Goal: Communication & Community: Answer question/provide support

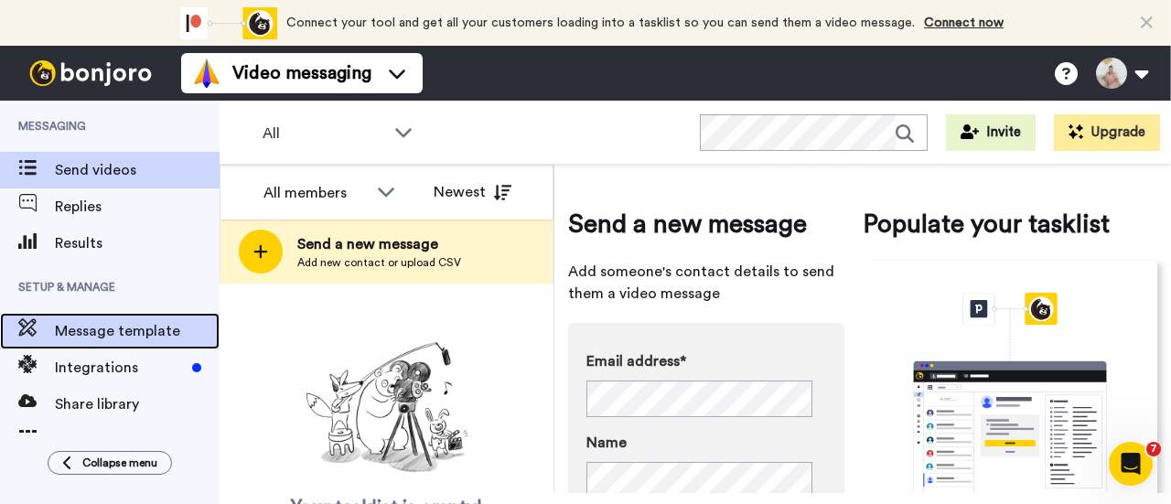
click at [98, 333] on span "Message template" at bounding box center [137, 331] width 165 height 22
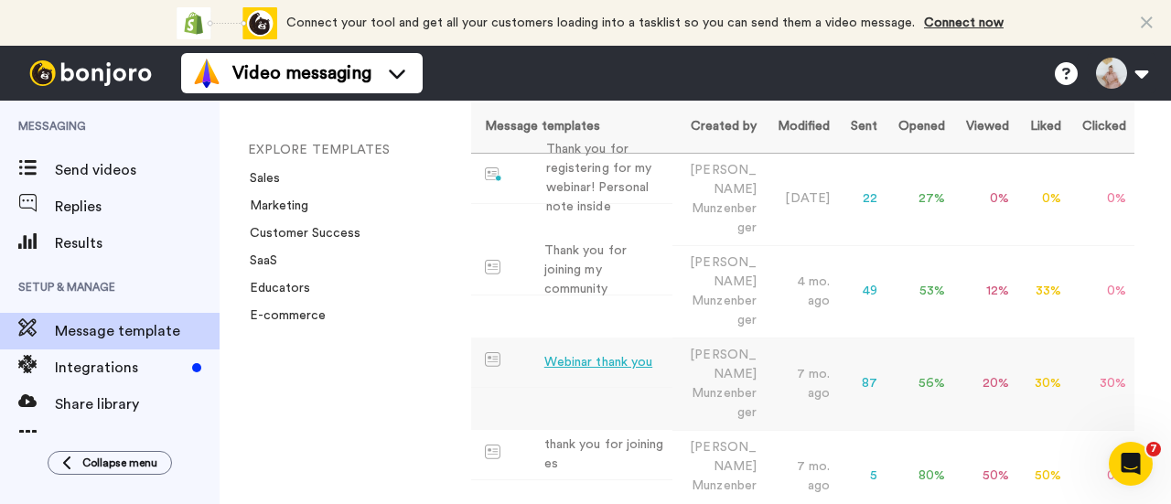
click at [608, 353] on div "Webinar thank you" at bounding box center [598, 362] width 108 height 19
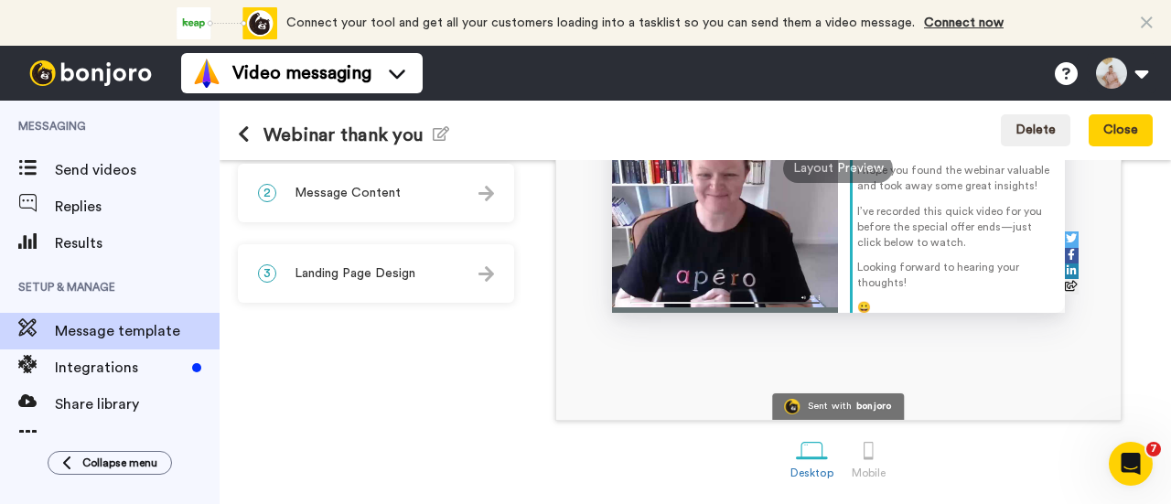
scroll to position [366, 0]
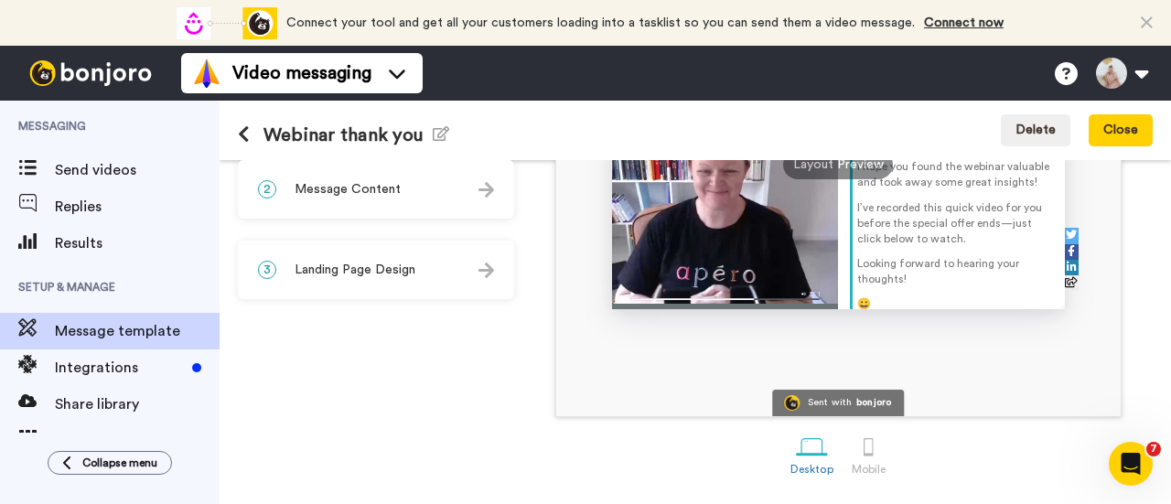
click at [479, 188] on img at bounding box center [487, 190] width 16 height 16
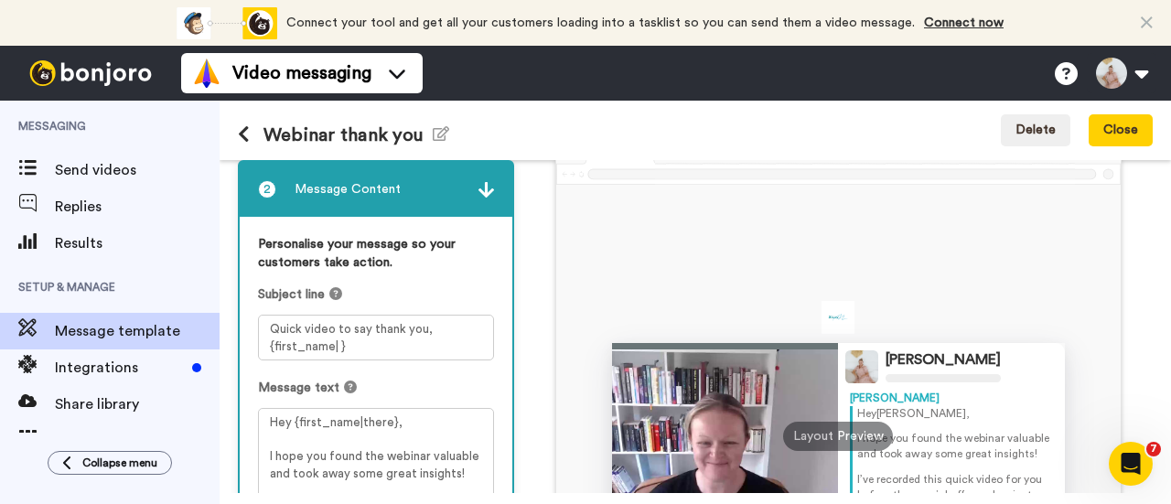
scroll to position [186, 0]
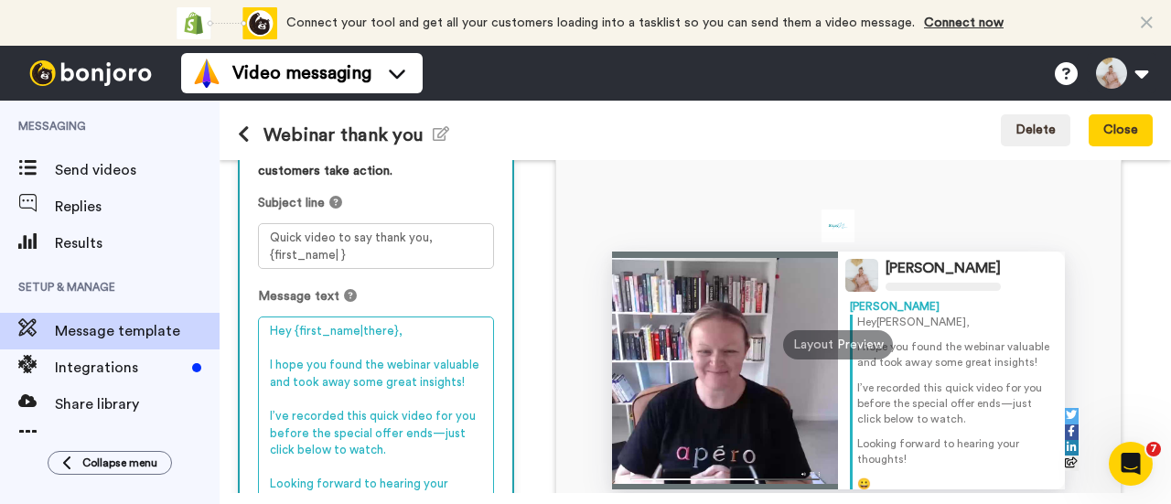
click at [268, 362] on textarea "Hey {first_name|there}, I hope you found the webinar valuable and took away som…" at bounding box center [376, 448] width 236 height 262
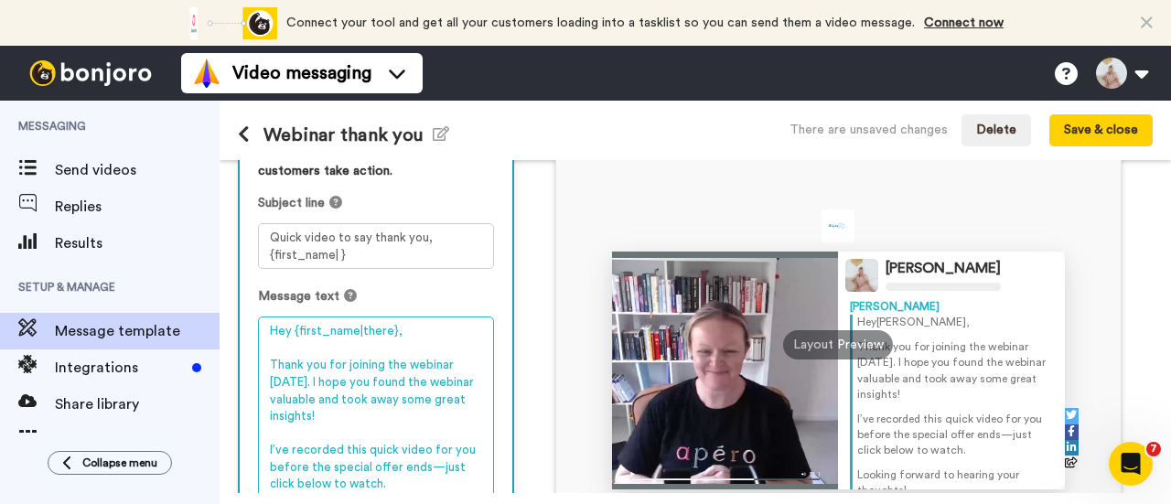
click at [405, 360] on textarea "Hey {first_name|there}, Thank you for joining the webinar on Wednesday. I hope …" at bounding box center [376, 456] width 236 height 279
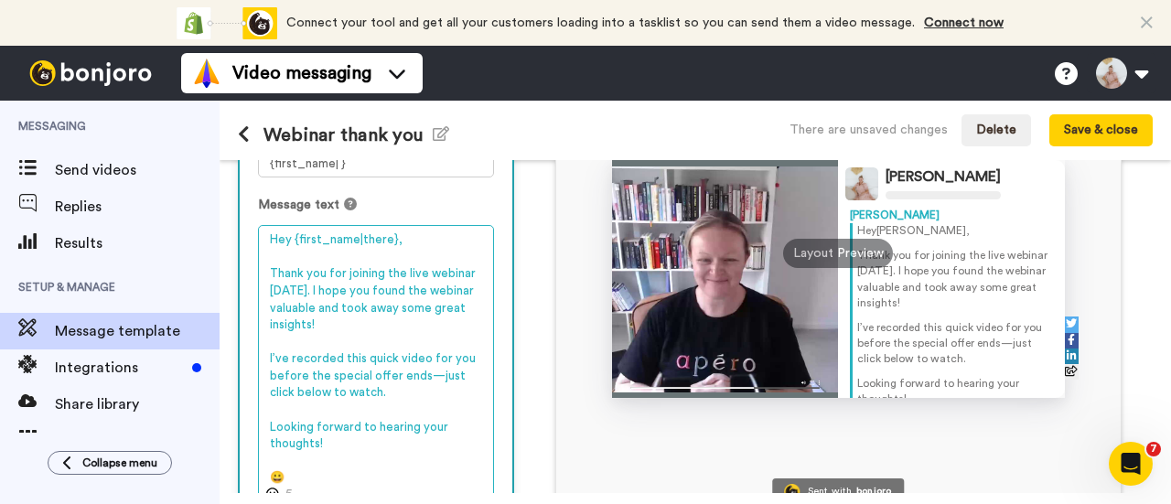
scroll to position [369, 0]
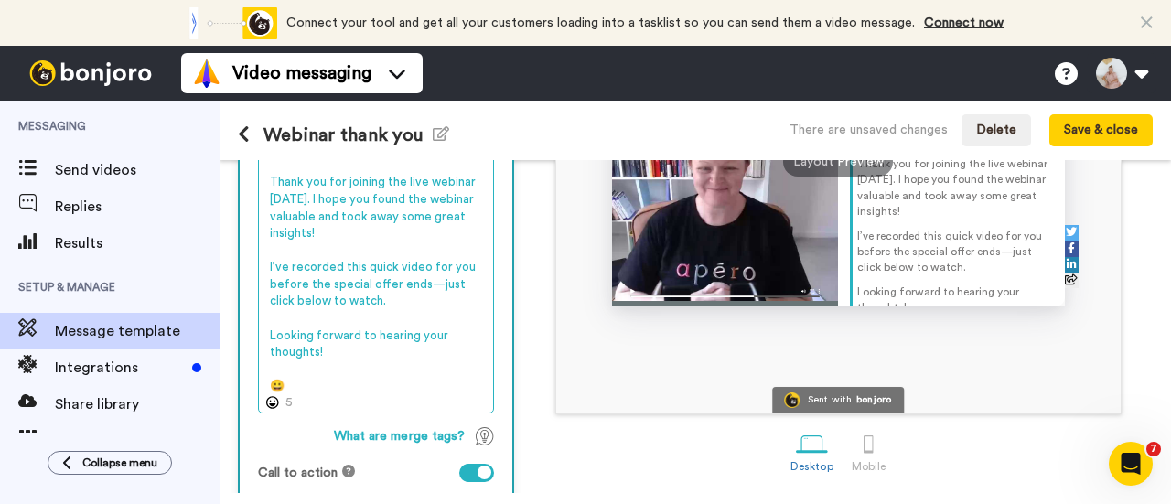
click at [266, 264] on textarea "Hey {first_name|there}, Thank you for joining the live webinar on Wednesday. I …" at bounding box center [376, 273] width 236 height 279
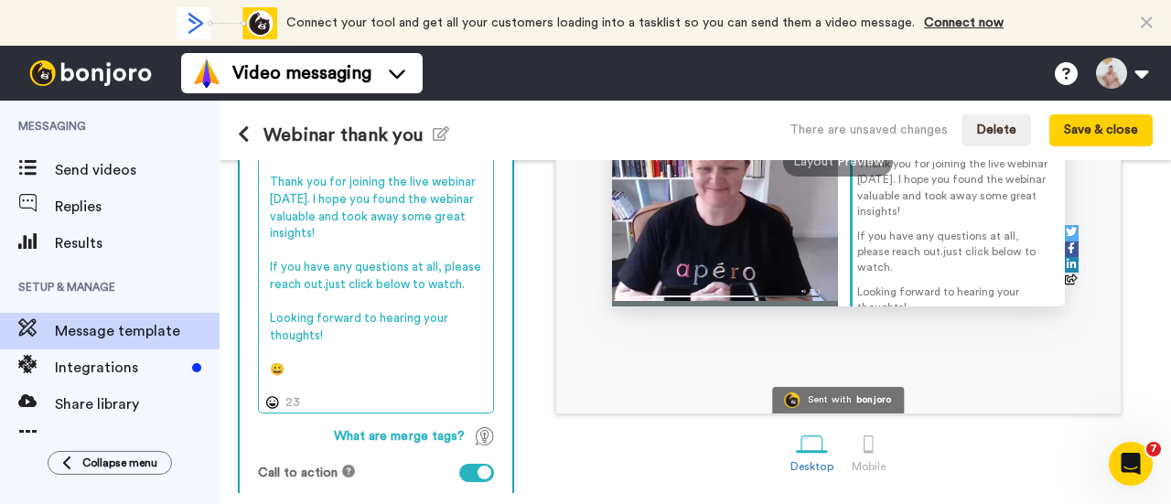
drag, startPoint x: 284, startPoint y: 281, endPoint x: 270, endPoint y: 264, distance: 22.1
click at [270, 264] on textarea "Hey {first_name|there}, Thank you for joining the live webinar on Wednesday. I …" at bounding box center [376, 273] width 236 height 279
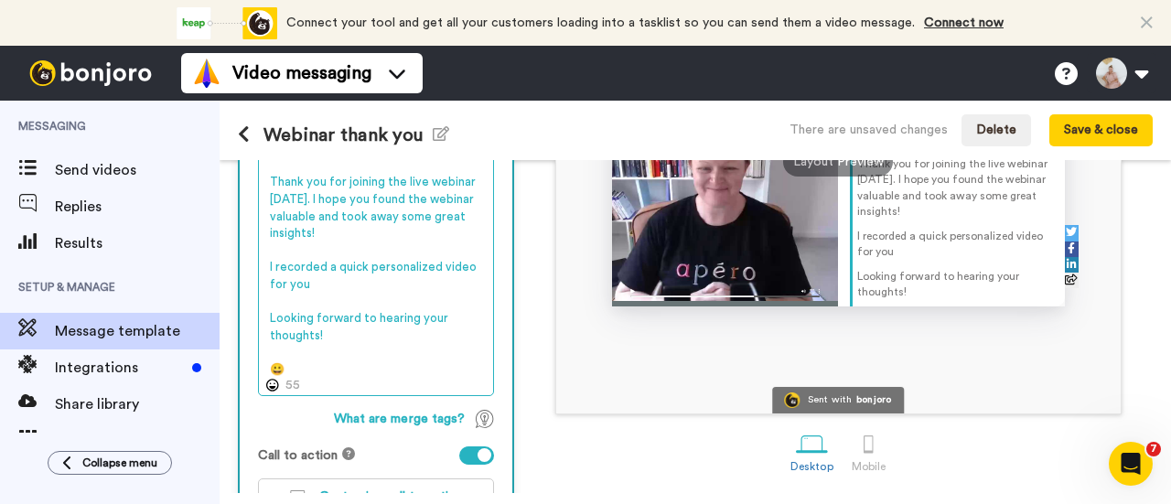
click at [425, 262] on textarea "Hey {first_name|there}, Thank you for joining the live webinar on Wednesday. I …" at bounding box center [376, 265] width 236 height 262
click at [346, 287] on textarea "Hey {first_name|there}, Thank you for joining the live webinar on Wednesday. I …" at bounding box center [376, 265] width 236 height 262
click at [347, 335] on textarea "Hey {first_name|there}, Thank you for joining the live webinar on Wednesday. I …" at bounding box center [376, 265] width 236 height 262
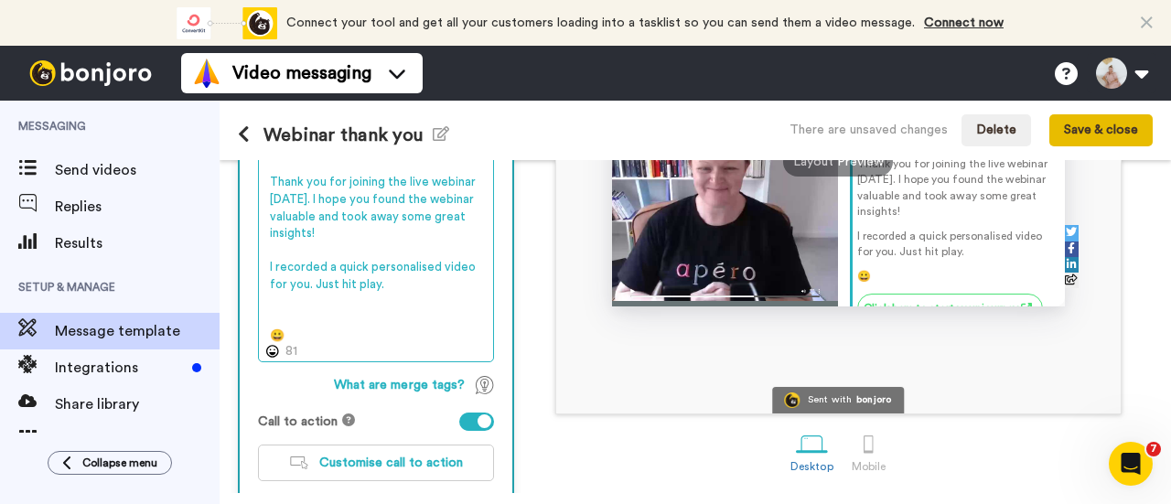
type textarea "Hey {first_name|there}, Thank you for joining the live webinar [DATE]. I hope y…"
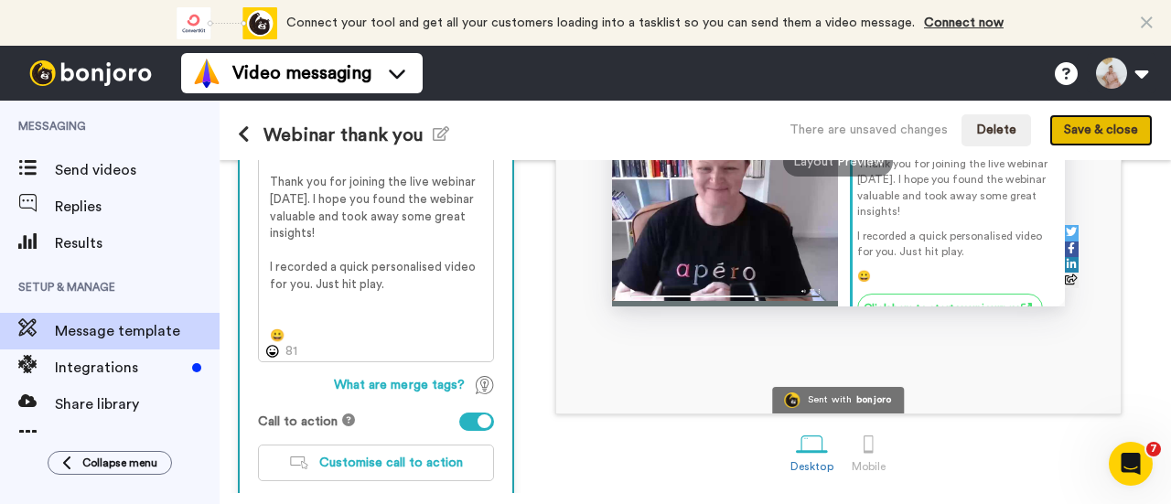
click at [1092, 131] on button "Save & close" at bounding box center [1100, 130] width 103 height 33
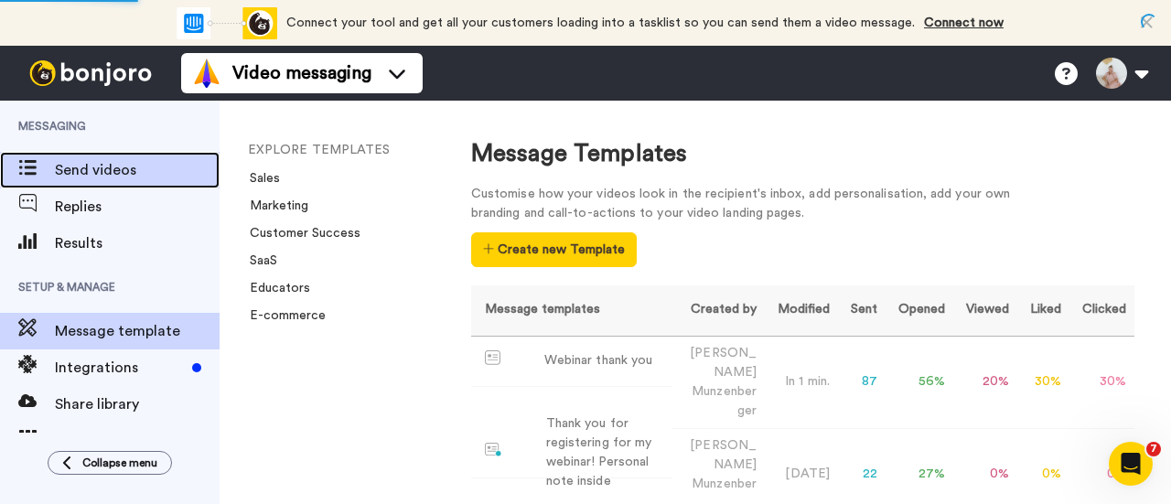
click at [95, 171] on span "Send videos" at bounding box center [137, 170] width 165 height 22
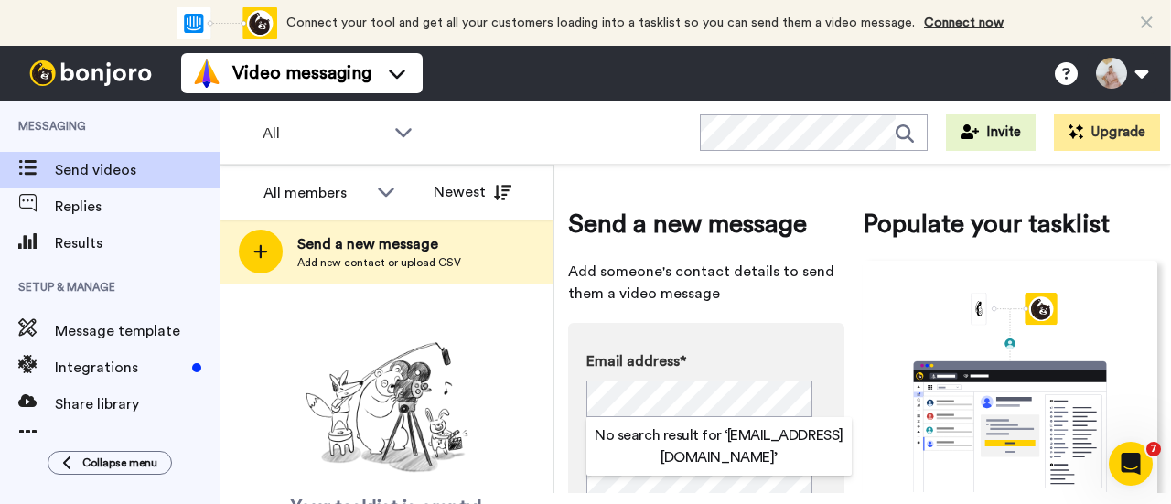
click at [533, 417] on div "Your tasklist is empty! Add new contacts to send them personalised messages" at bounding box center [387, 457] width 334 height 245
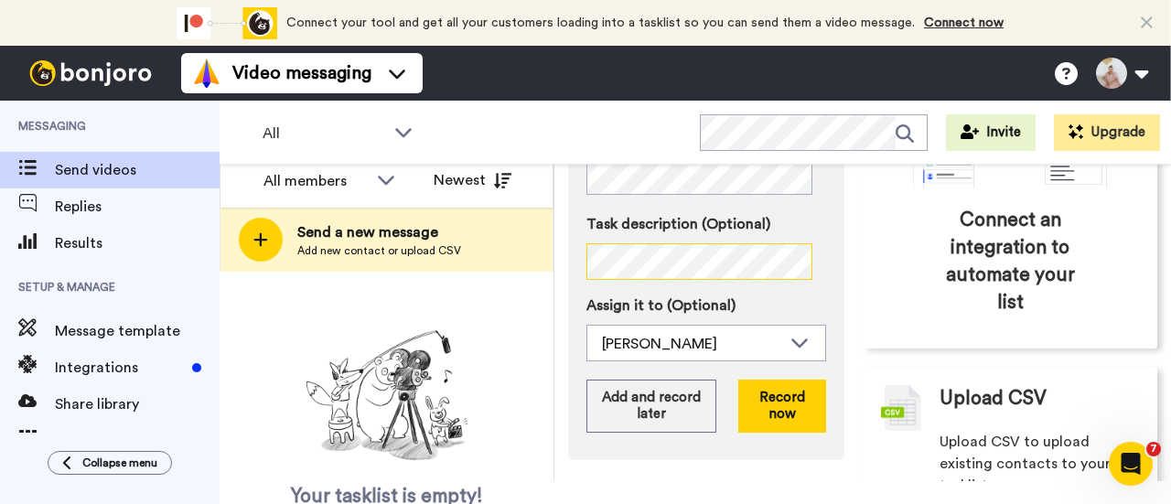
scroll to position [359, 0]
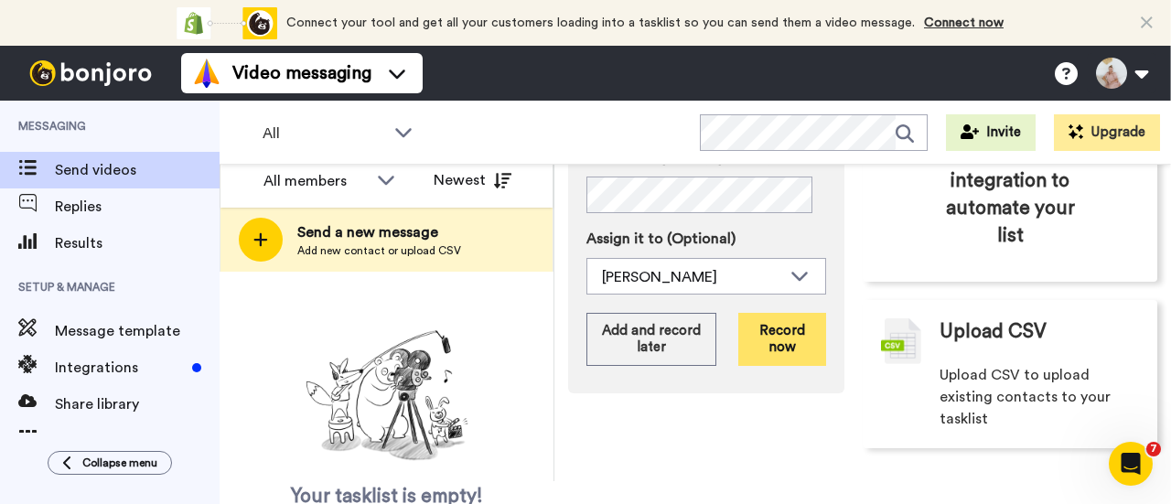
click at [766, 327] on button "Record now" at bounding box center [782, 339] width 88 height 53
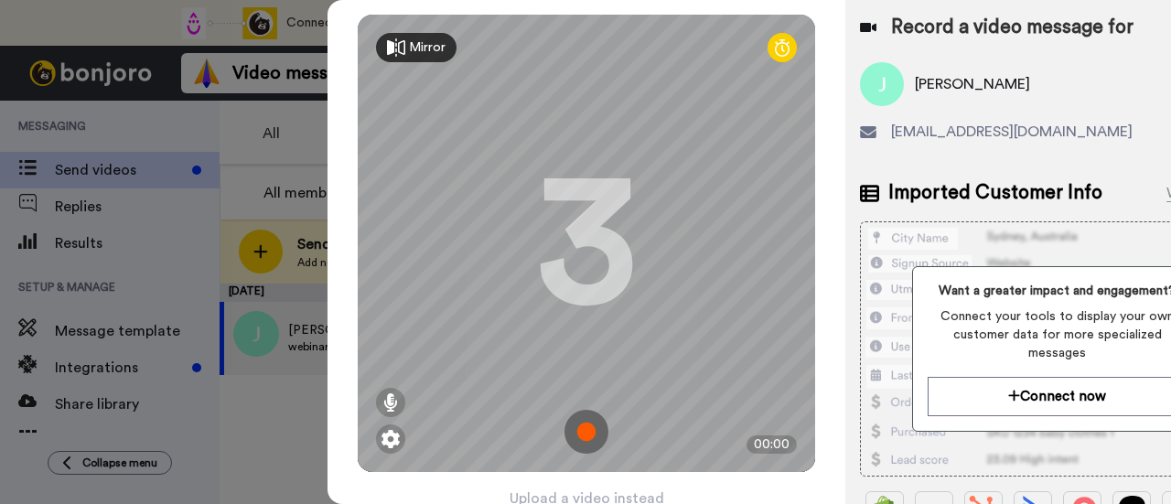
click at [582, 433] on img at bounding box center [587, 432] width 44 height 44
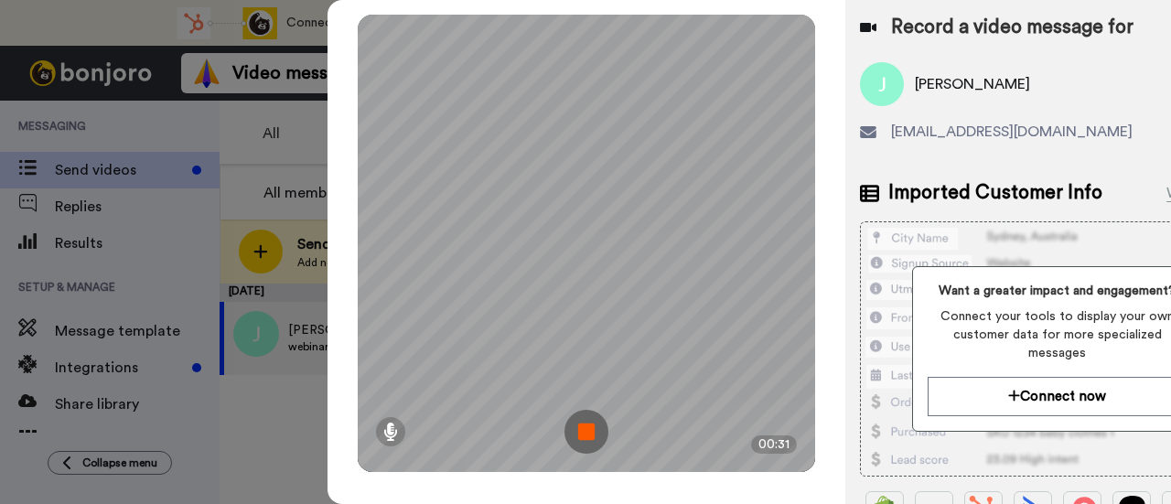
click at [582, 433] on img at bounding box center [587, 432] width 44 height 44
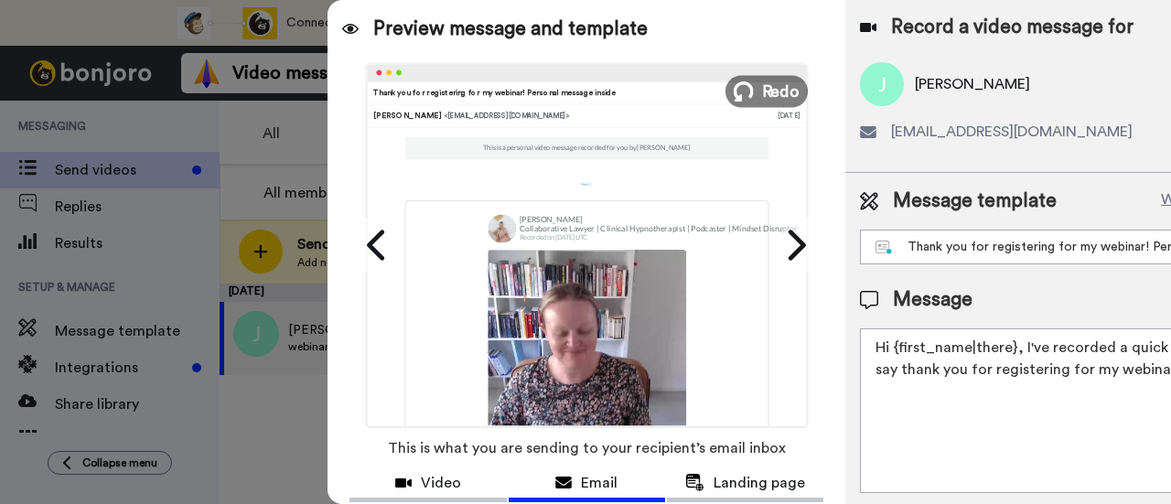
click at [760, 85] on button "Redo" at bounding box center [767, 91] width 82 height 32
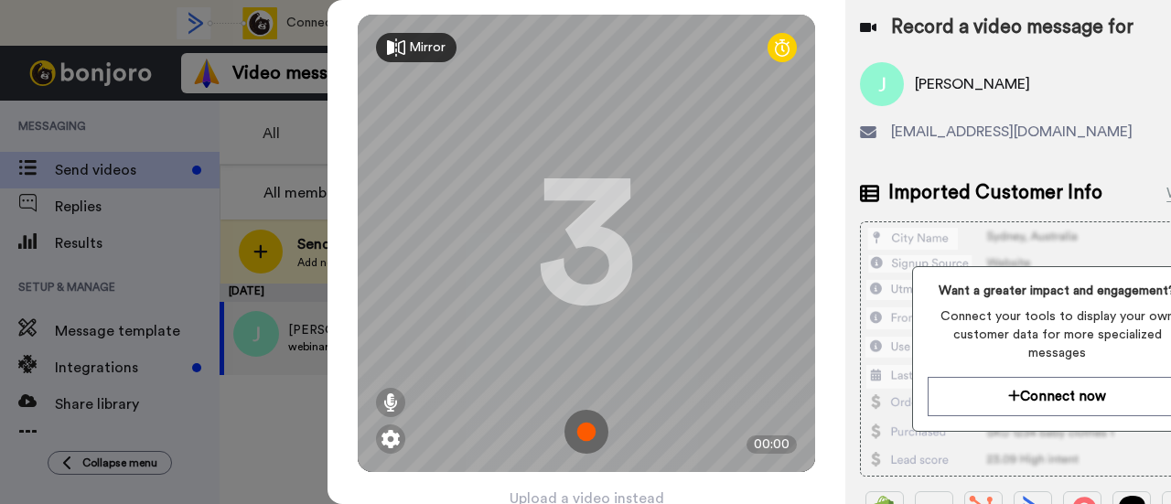
click at [582, 436] on img at bounding box center [587, 432] width 44 height 44
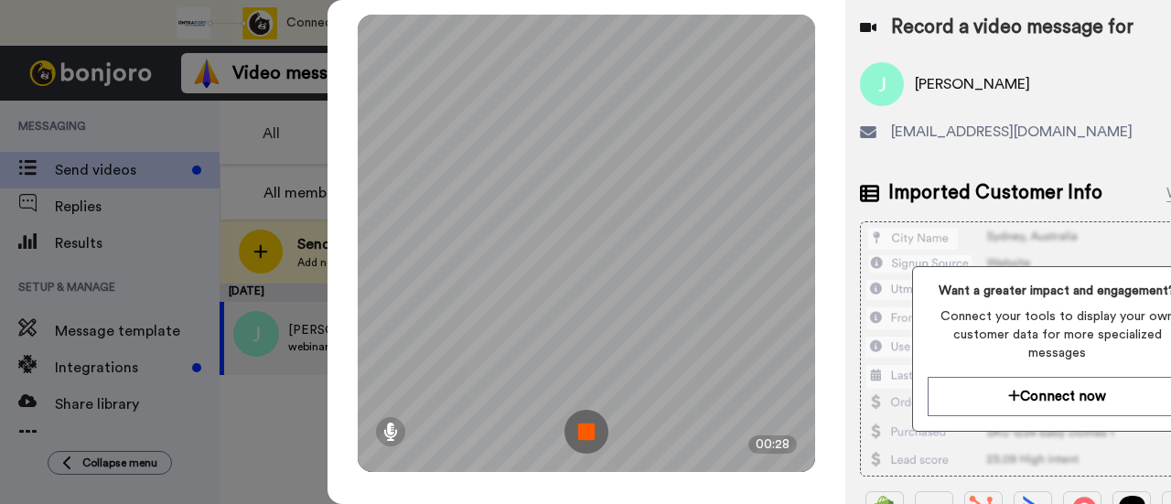
click at [585, 434] on img at bounding box center [587, 432] width 44 height 44
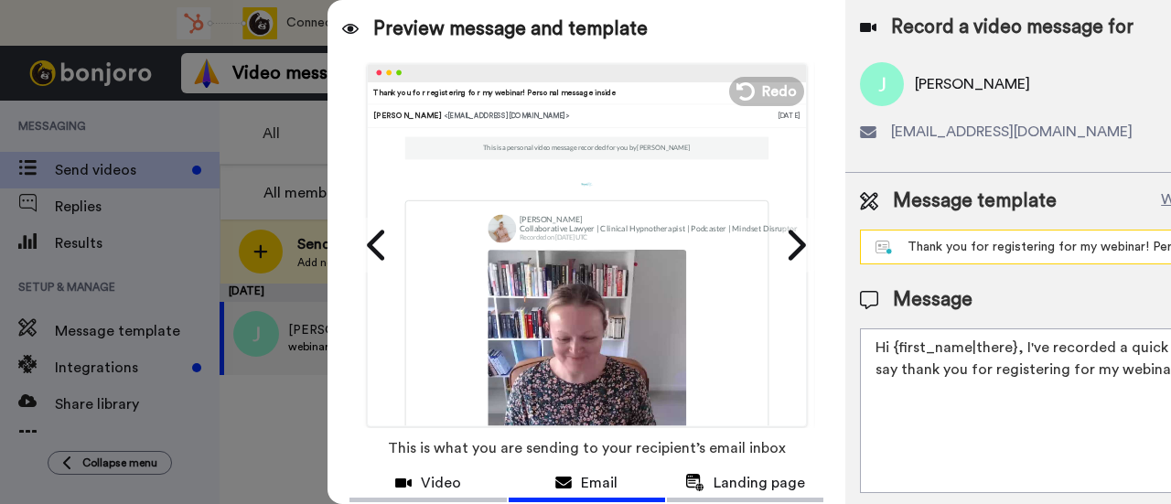
click at [961, 250] on div "Thank you for registering for my webinar! Personal note inside" at bounding box center [1043, 247] width 334 height 18
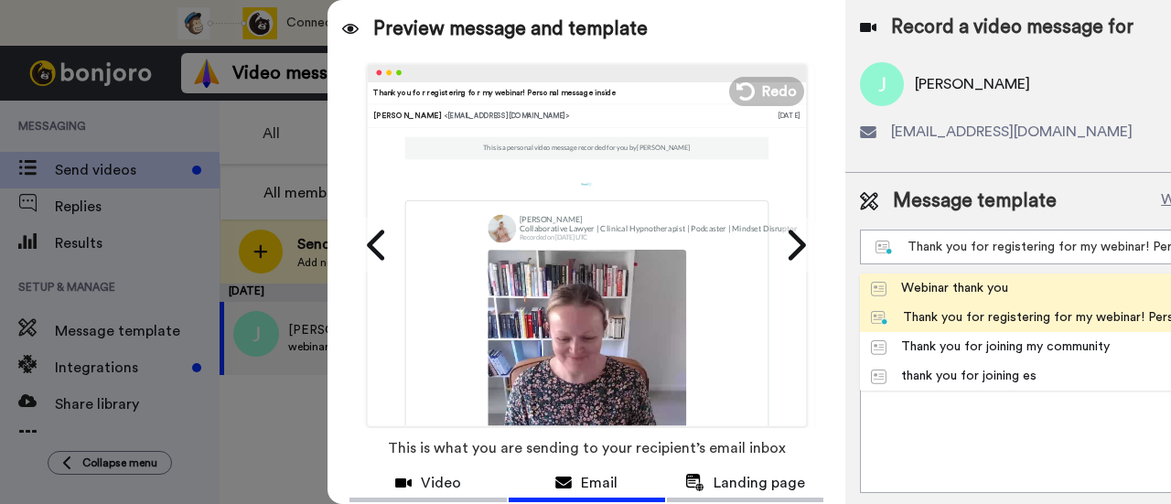
click at [957, 288] on div "Webinar thank you" at bounding box center [939, 288] width 137 height 18
type textarea "Hey {first_name|there}, Thank you for joining the live webinar [DATE]. I hope y…"
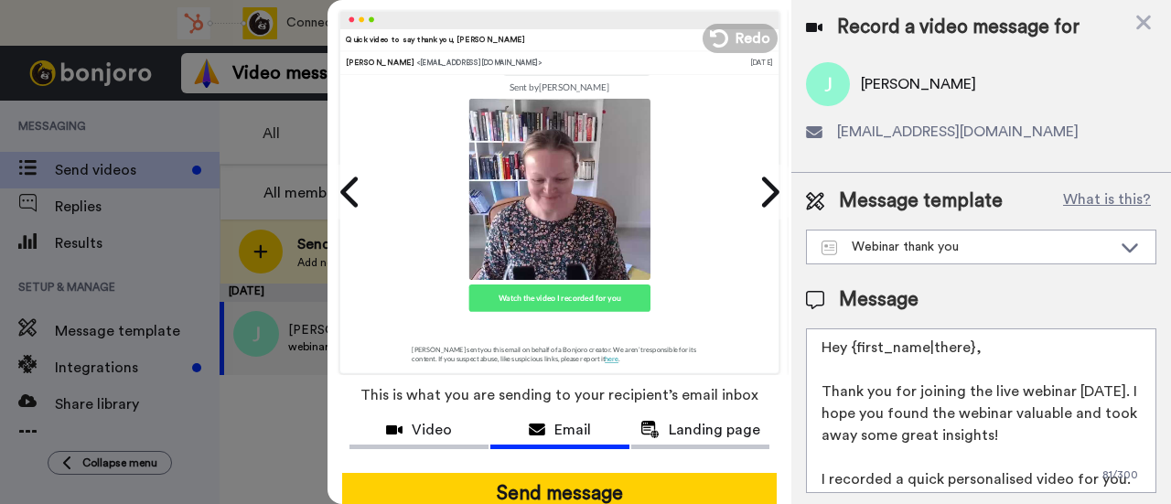
scroll to position [144, 0]
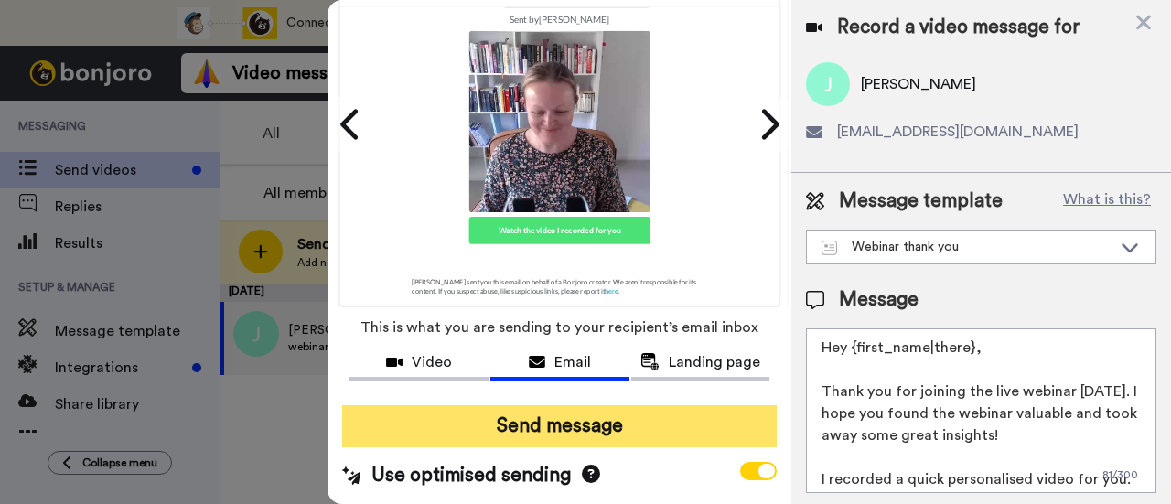
click at [604, 405] on button "Send message" at bounding box center [559, 426] width 435 height 42
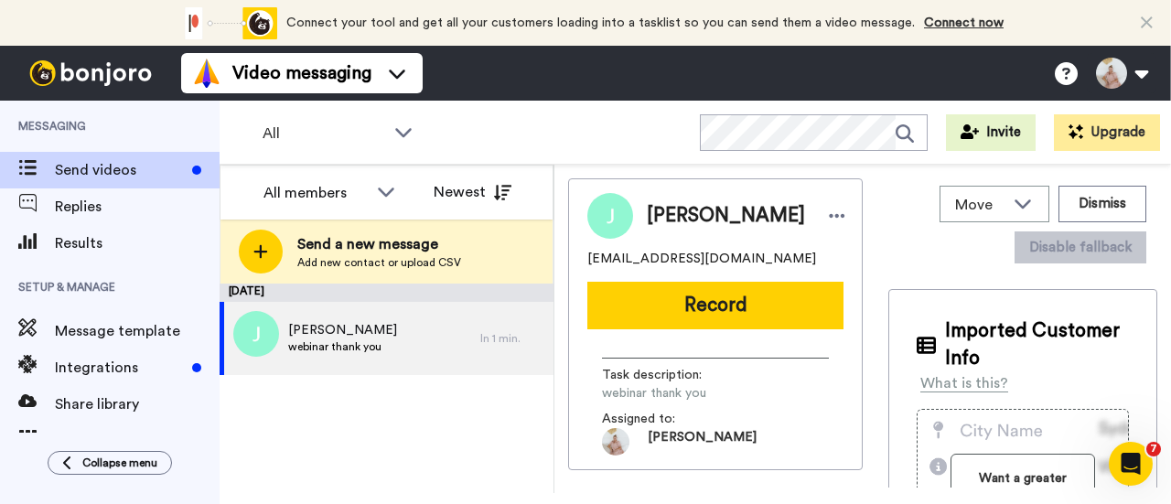
scroll to position [0, 0]
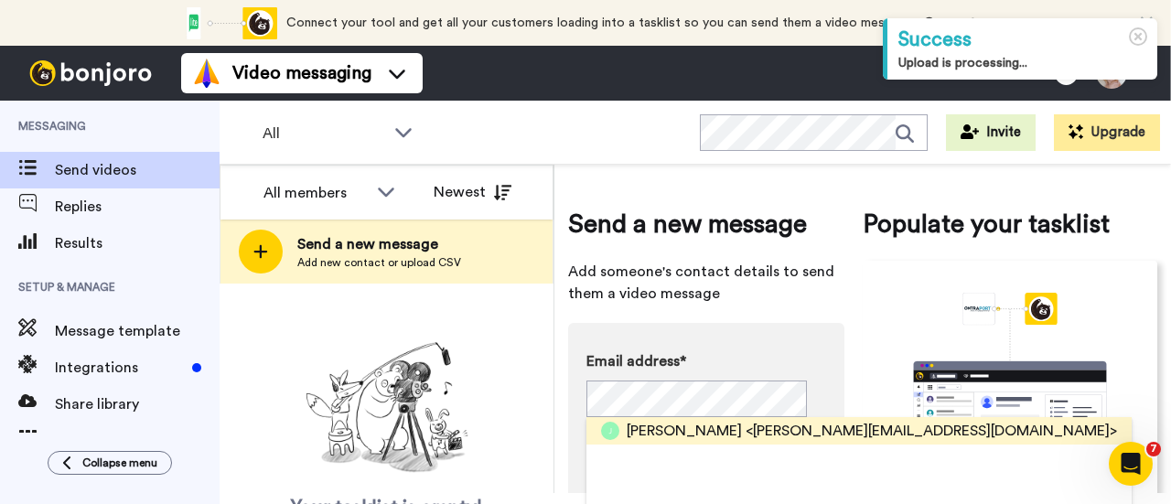
click at [670, 429] on span "[PERSON_NAME]" at bounding box center [684, 431] width 115 height 22
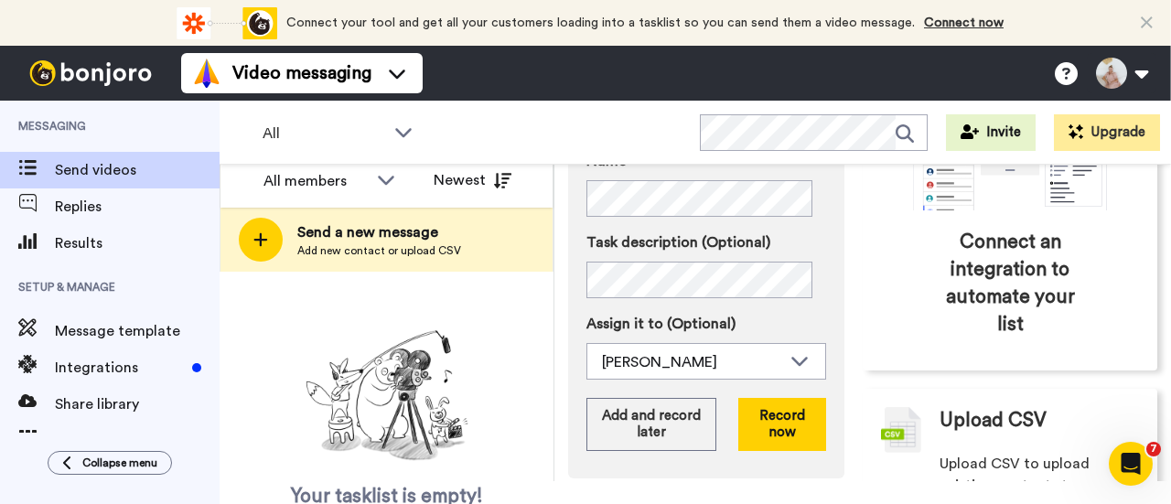
scroll to position [359, 0]
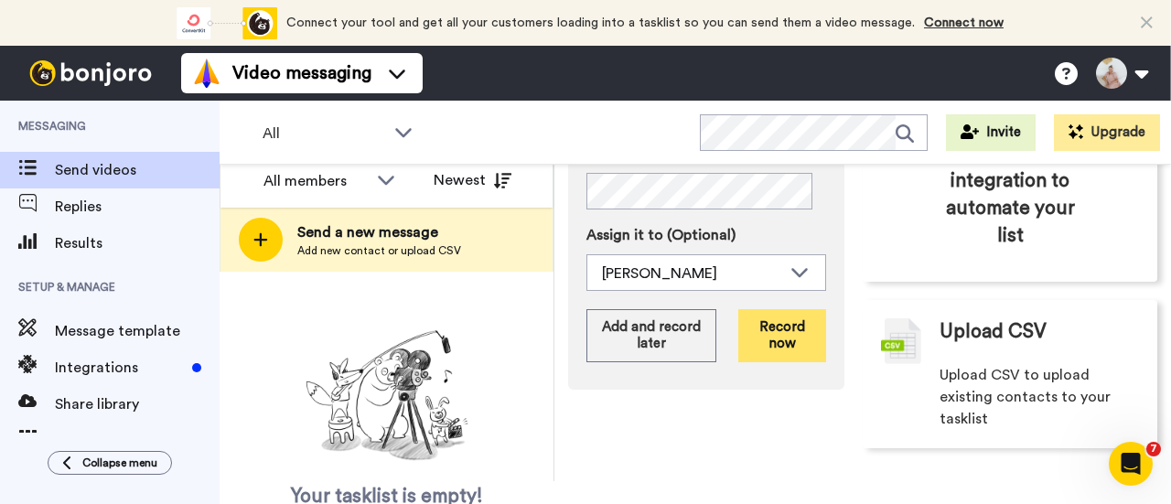
click at [774, 327] on button "Record now" at bounding box center [782, 335] width 88 height 53
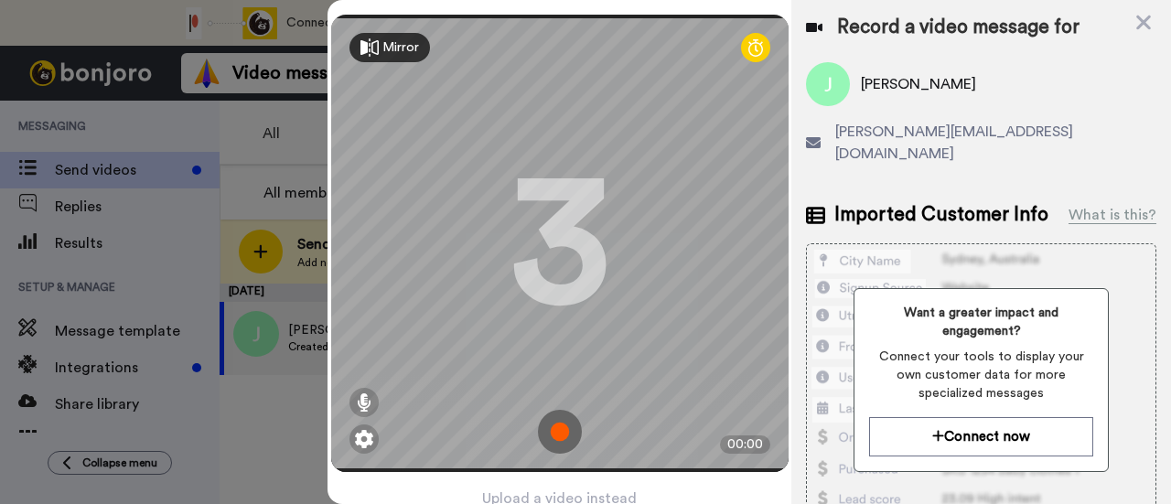
click at [558, 436] on img at bounding box center [560, 432] width 44 height 44
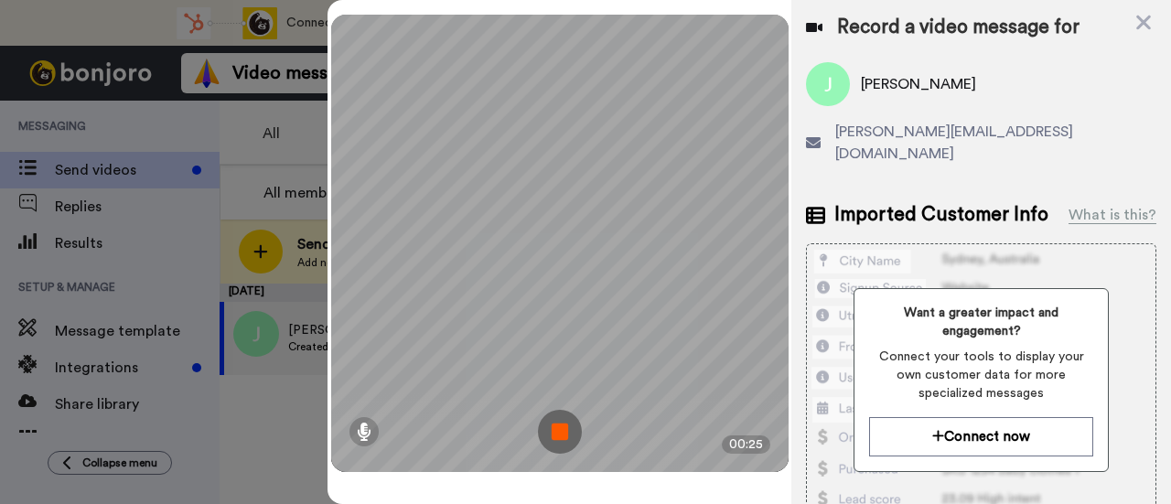
click at [559, 436] on img at bounding box center [560, 432] width 44 height 44
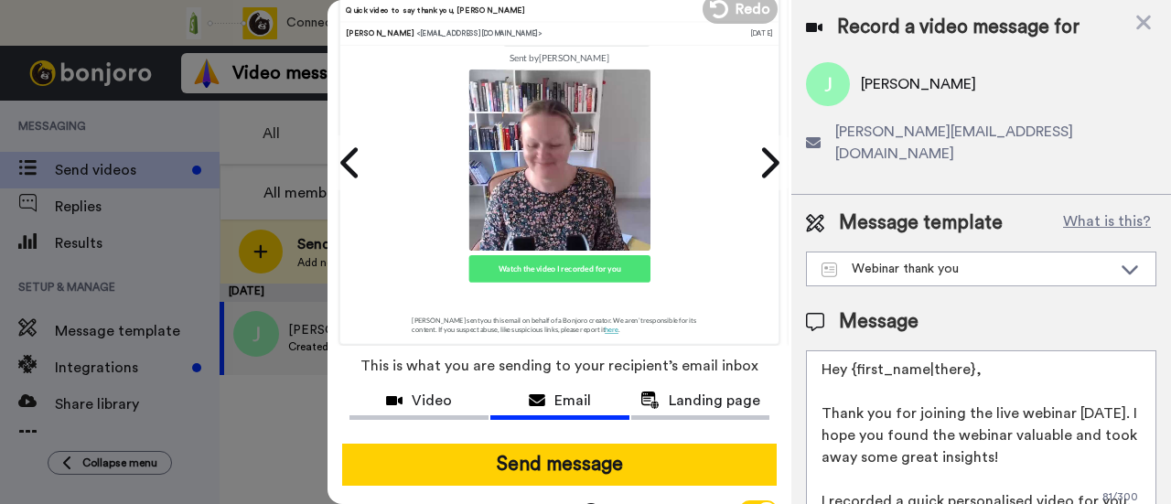
scroll to position [144, 0]
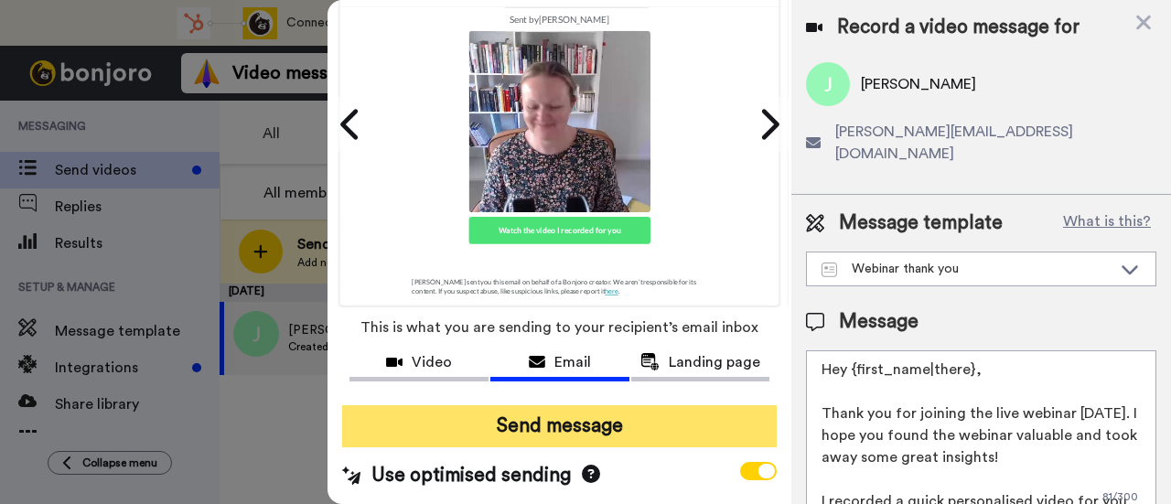
click at [604, 410] on button "Send message" at bounding box center [559, 426] width 435 height 42
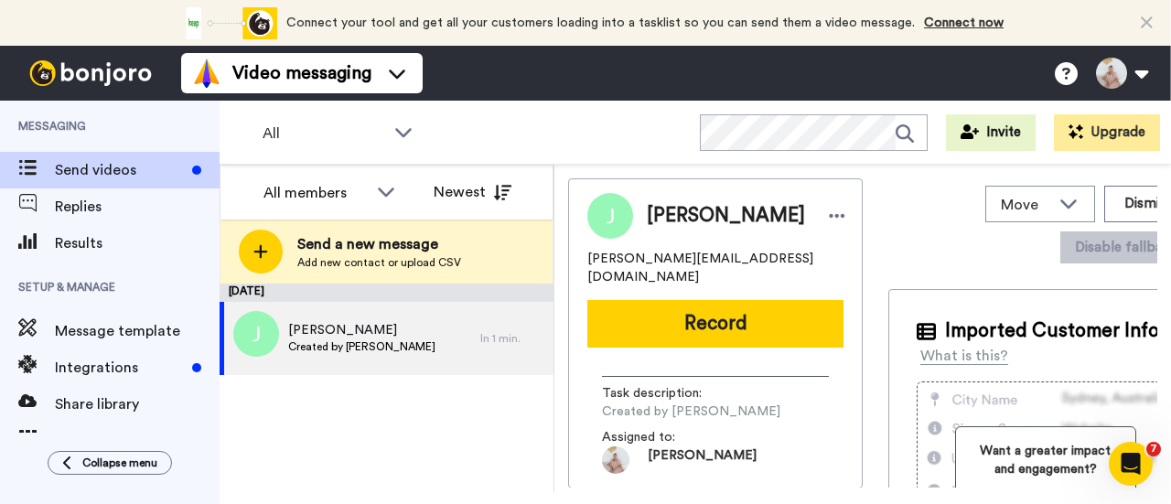
scroll to position [0, 0]
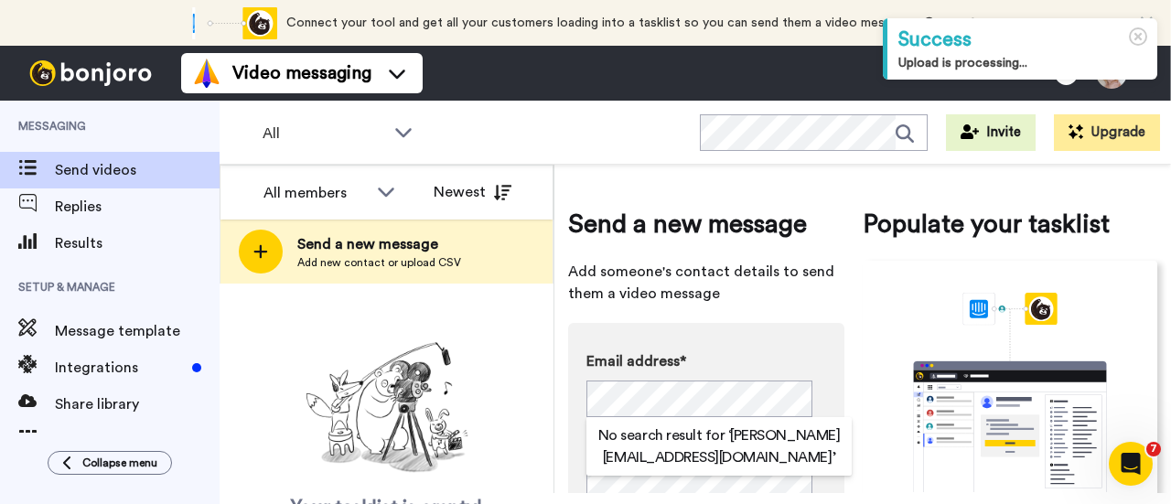
click at [479, 367] on div "Your tasklist is empty! Add new contacts to send them personalised messages" at bounding box center [387, 457] width 334 height 245
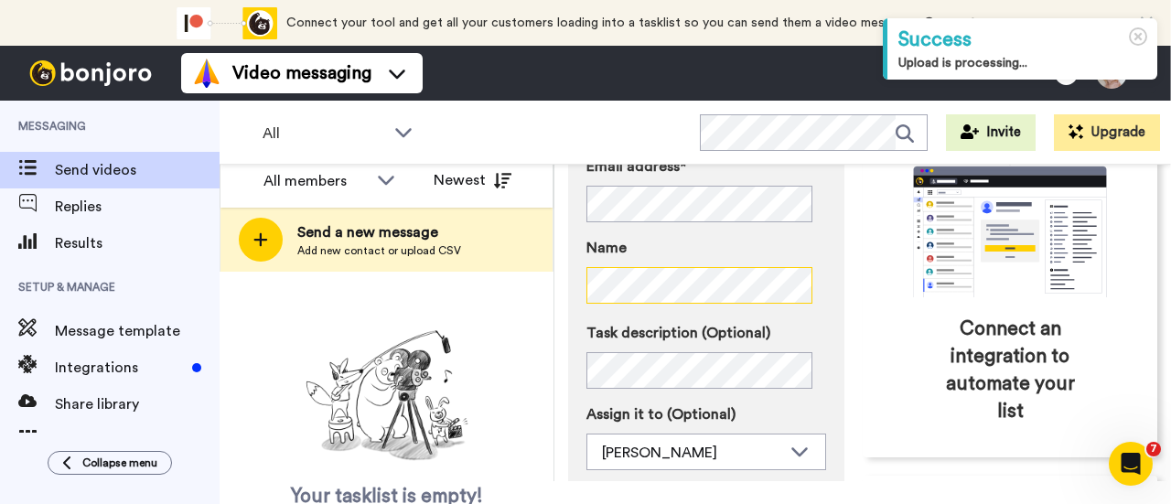
scroll to position [274, 0]
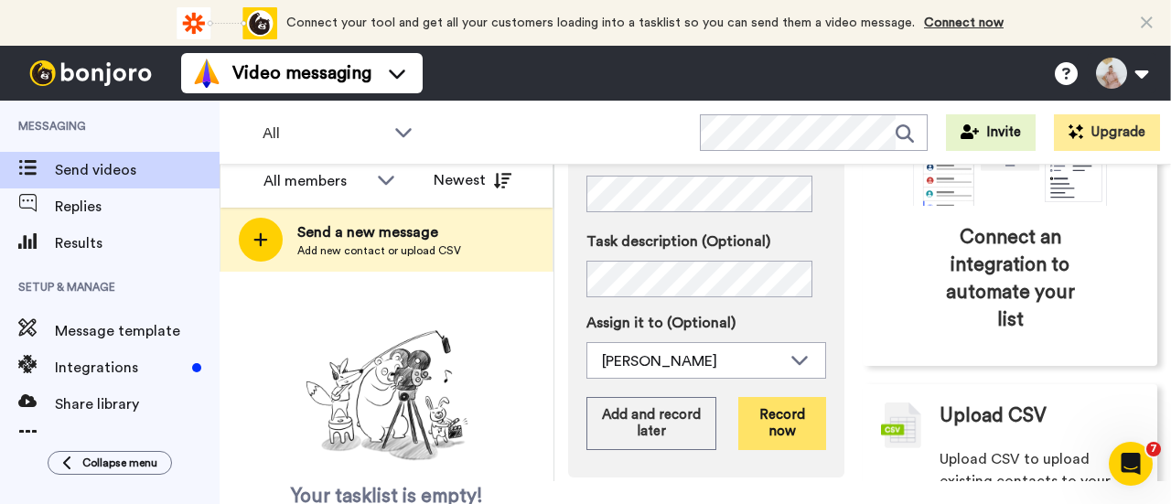
click at [775, 411] on button "Record now" at bounding box center [782, 423] width 88 height 53
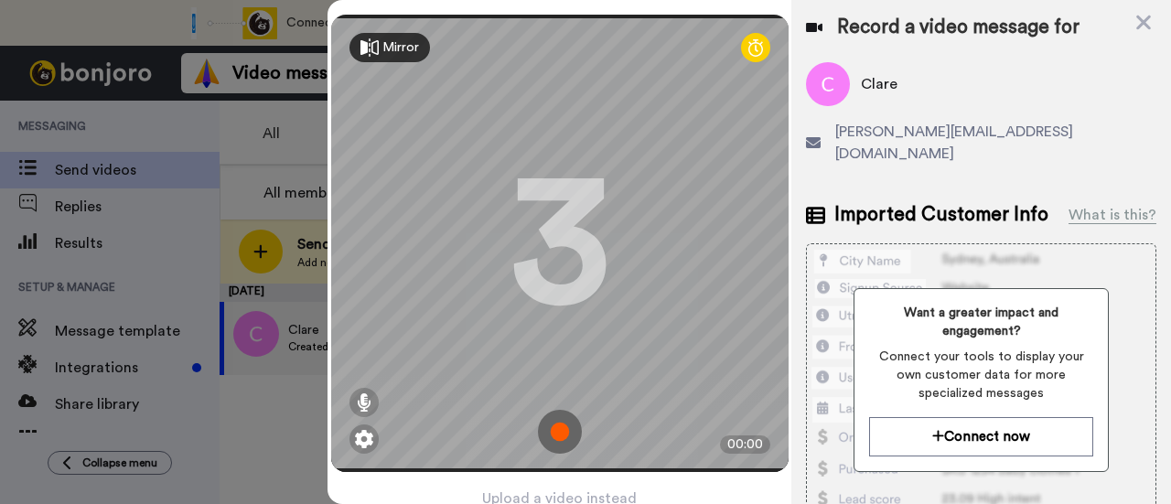
click at [551, 417] on img at bounding box center [560, 432] width 44 height 44
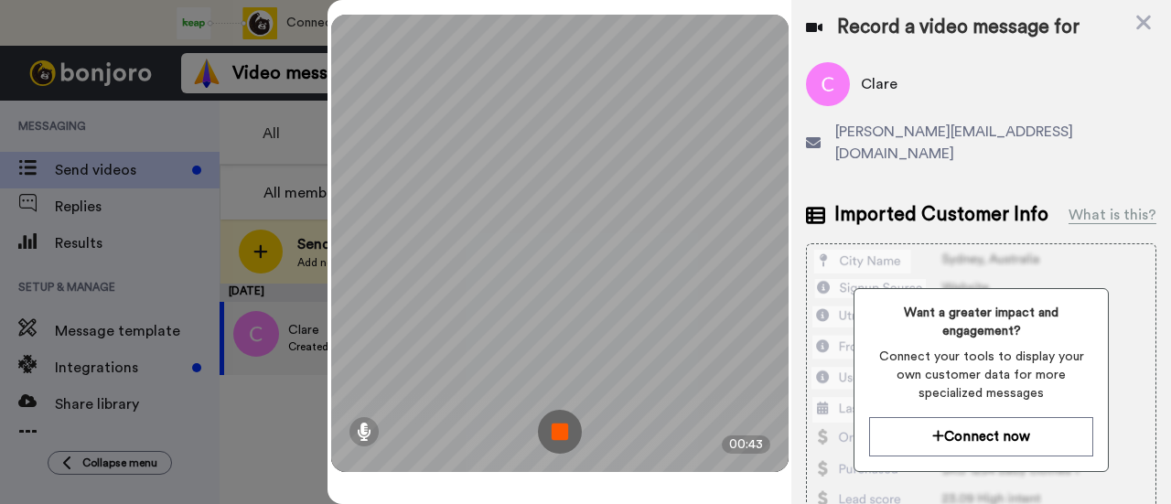
click at [562, 424] on img at bounding box center [560, 432] width 44 height 44
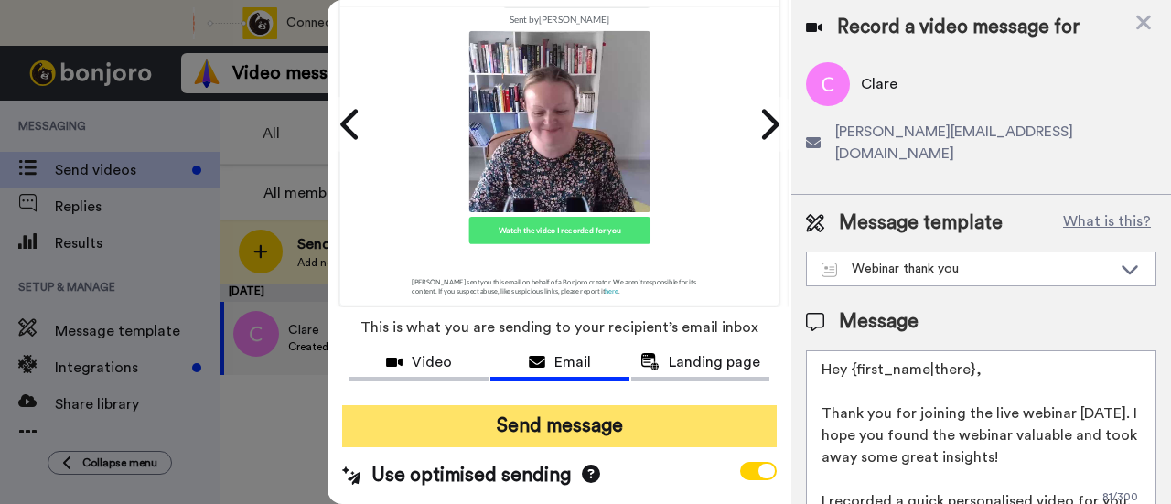
scroll to position [144, 0]
click at [613, 407] on button "Send message" at bounding box center [559, 426] width 435 height 42
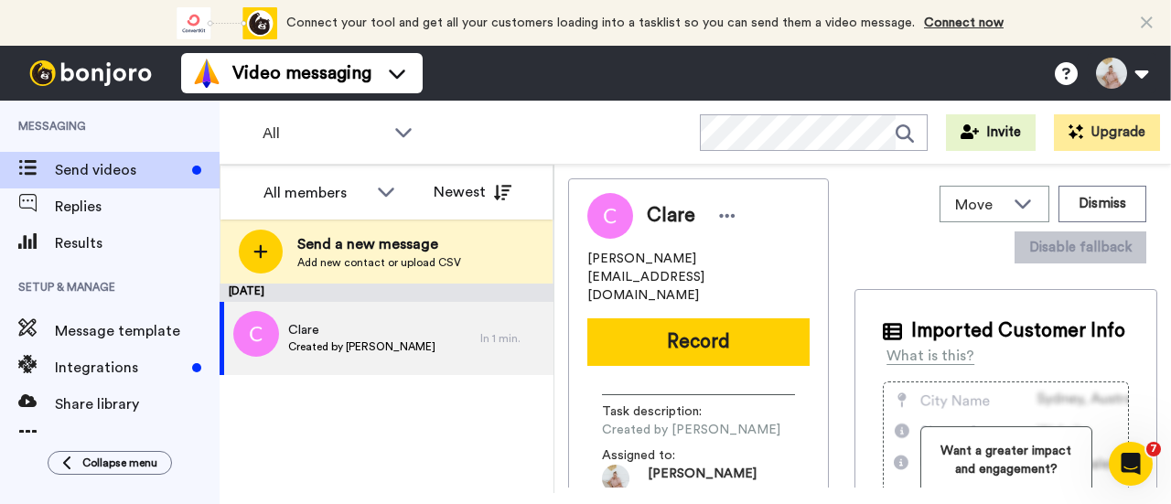
scroll to position [0, 0]
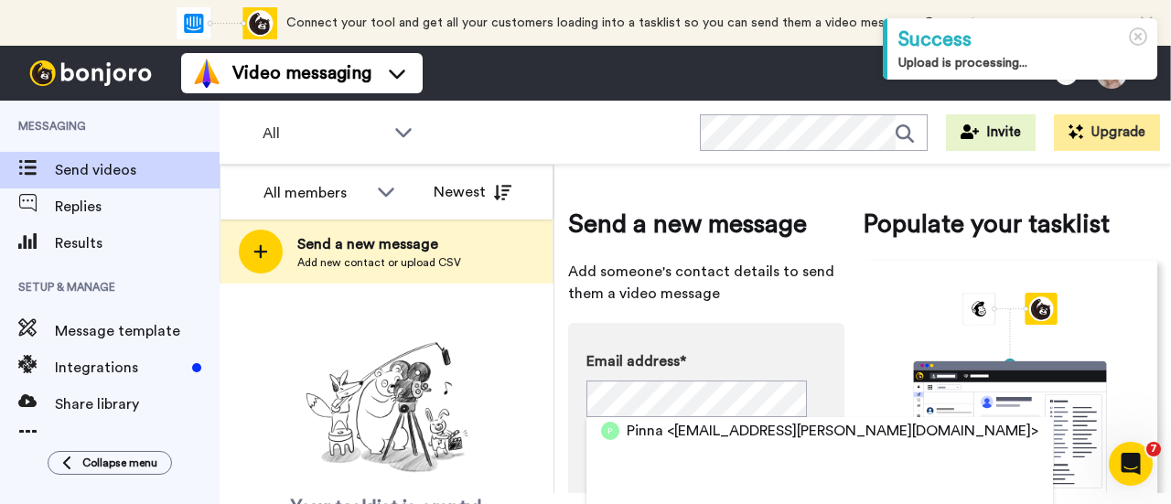
click at [518, 382] on div "Your tasklist is empty! Add new contacts to send them personalised messages" at bounding box center [387, 457] width 334 height 245
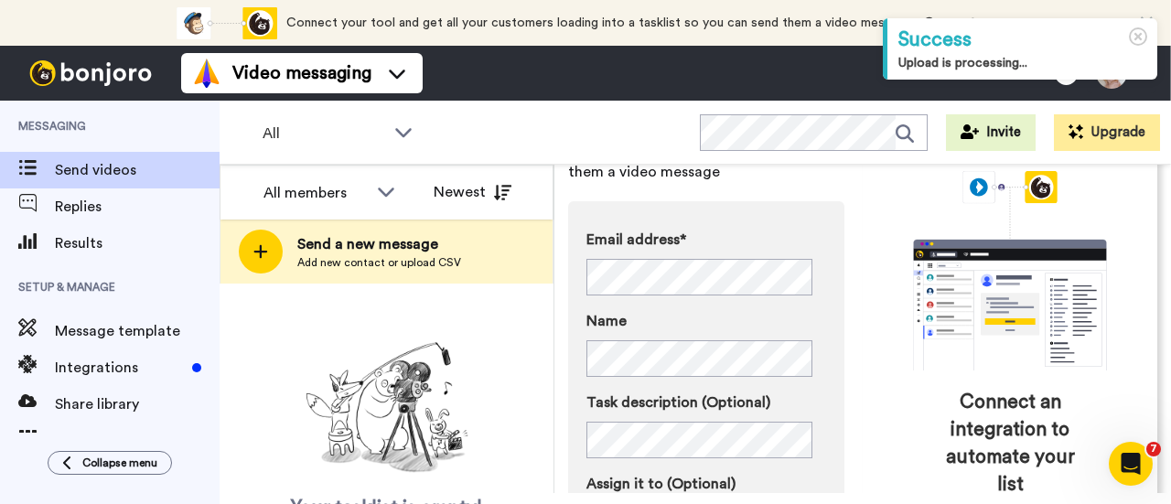
scroll to position [274, 0]
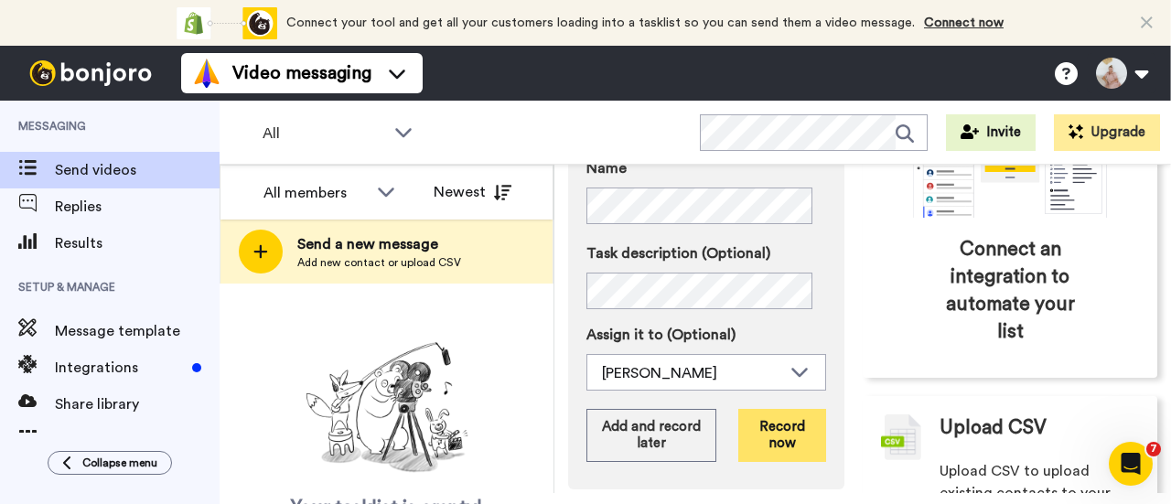
click at [775, 431] on button "Record now" at bounding box center [782, 435] width 88 height 53
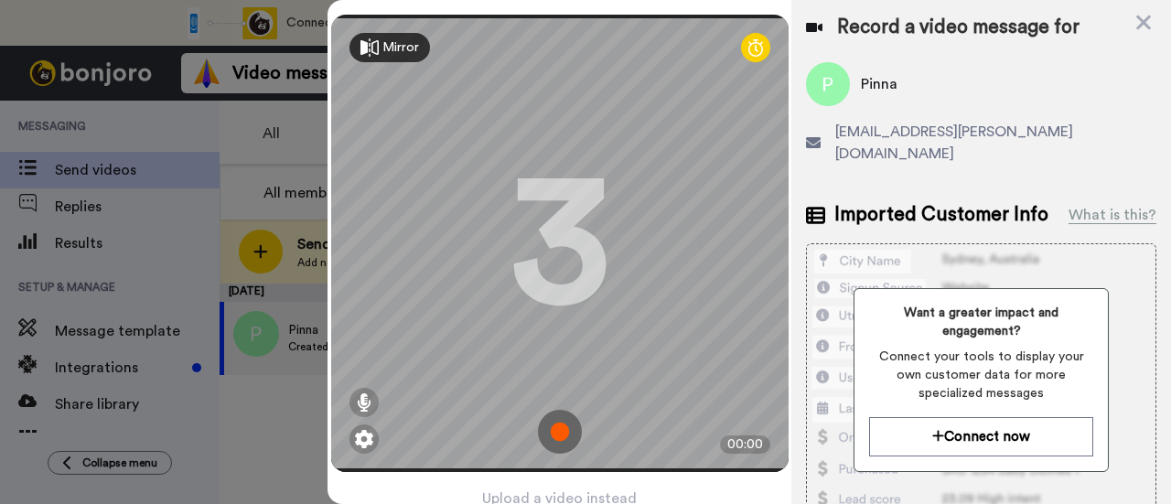
click at [551, 418] on img at bounding box center [560, 432] width 44 height 44
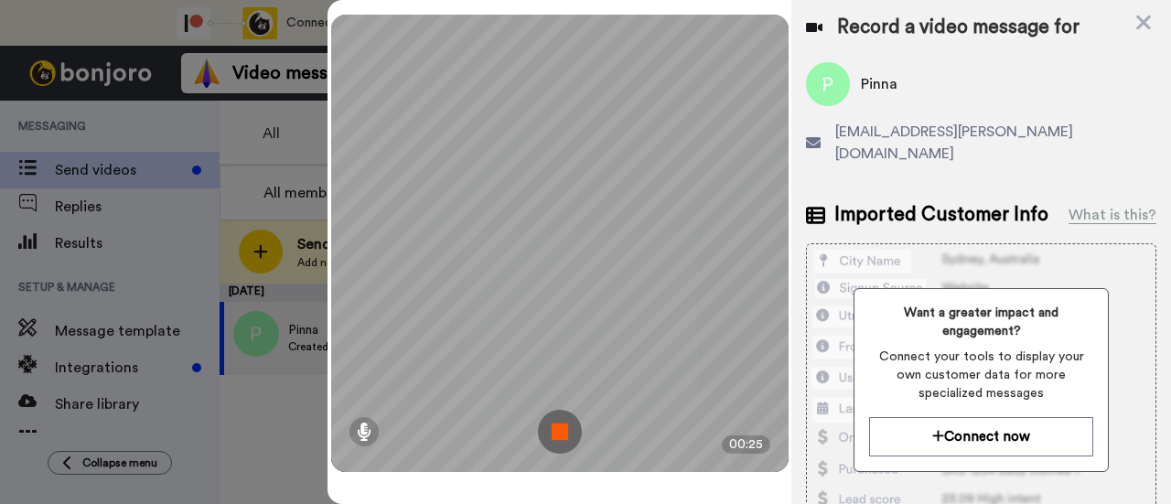
click at [551, 418] on img at bounding box center [560, 432] width 44 height 44
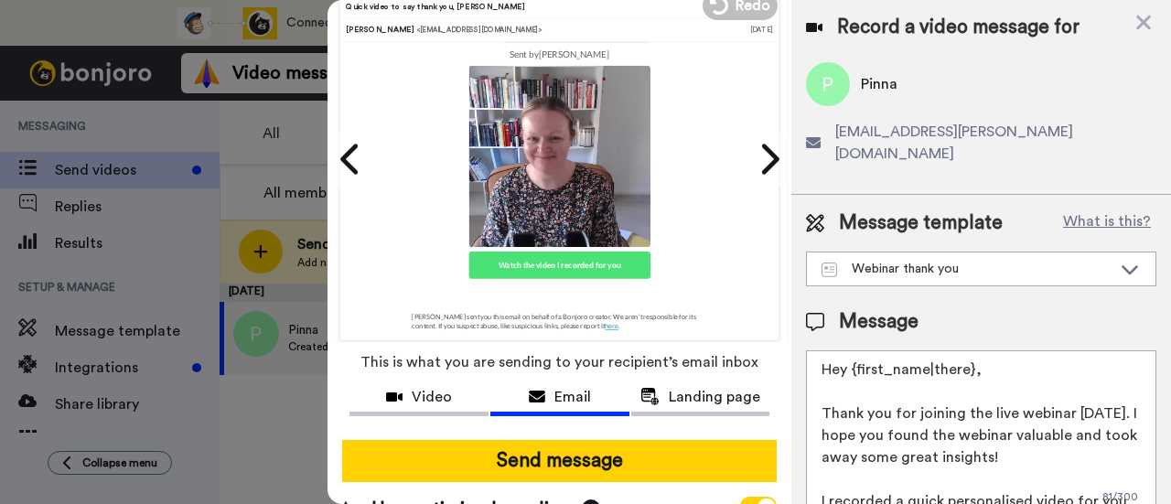
scroll to position [144, 0]
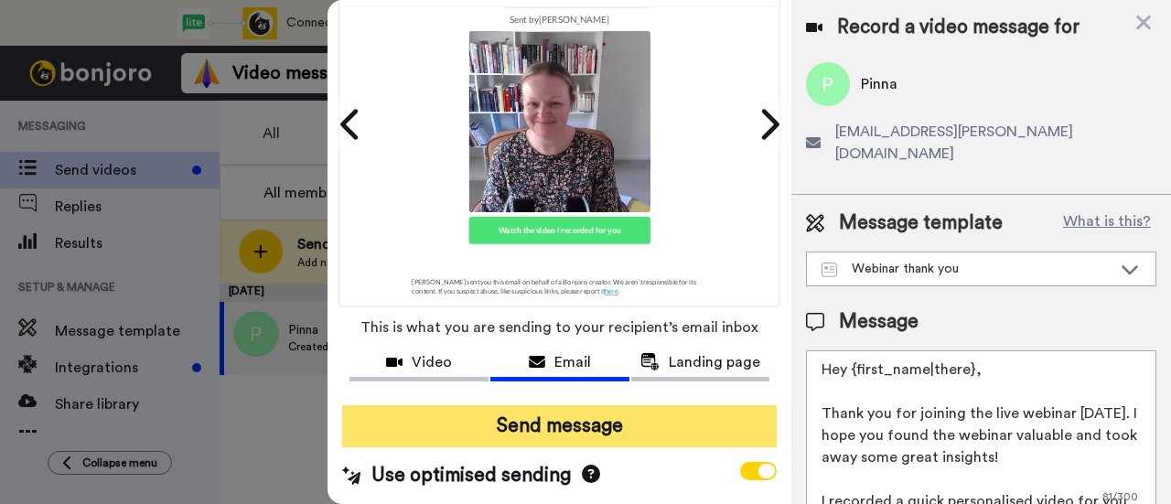
click at [575, 405] on button "Send message" at bounding box center [559, 426] width 435 height 42
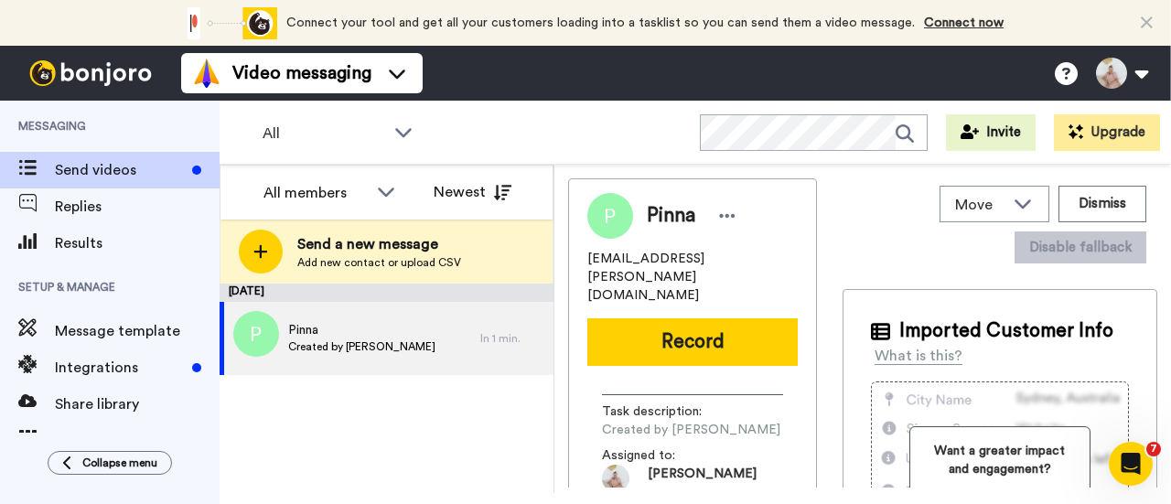
scroll to position [0, 0]
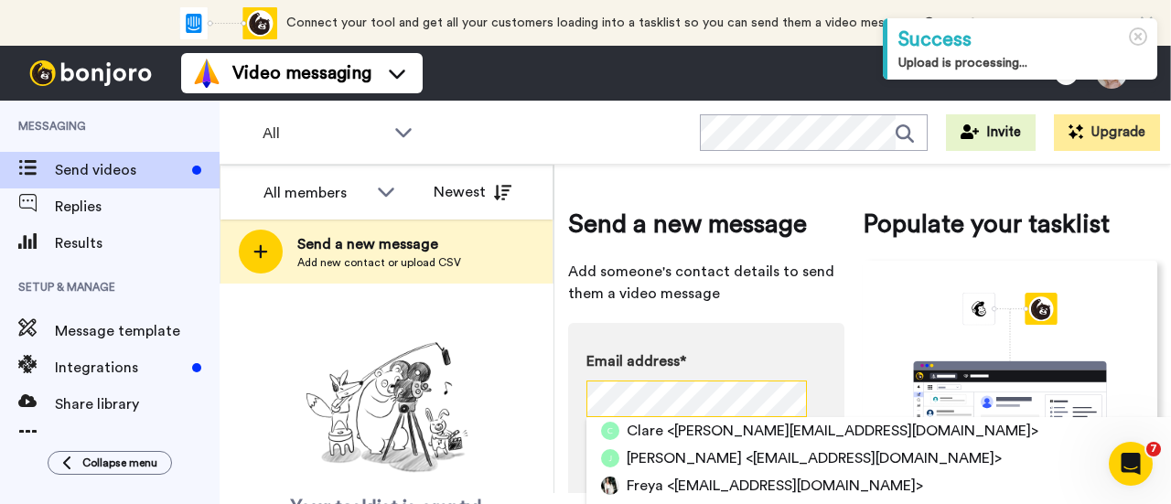
scroll to position [0, 11]
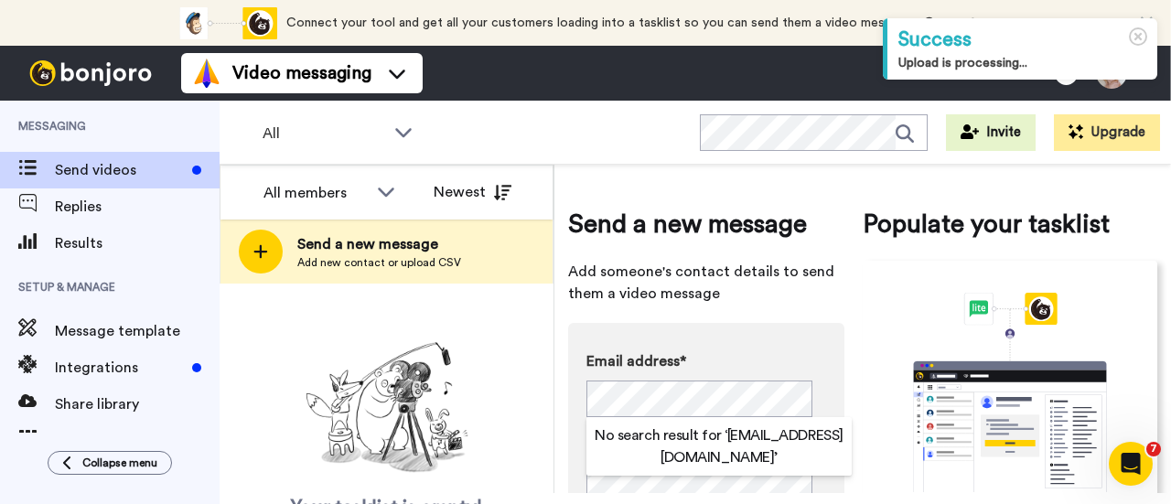
click at [553, 402] on div "Your tasklist is empty! Add new contacts to send them personalised messages" at bounding box center [387, 457] width 334 height 245
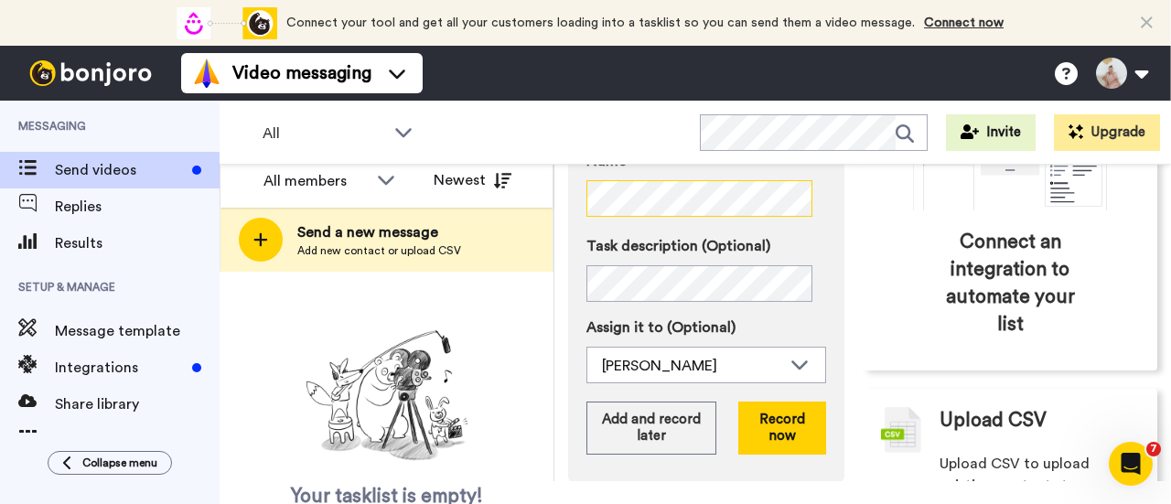
scroll to position [274, 0]
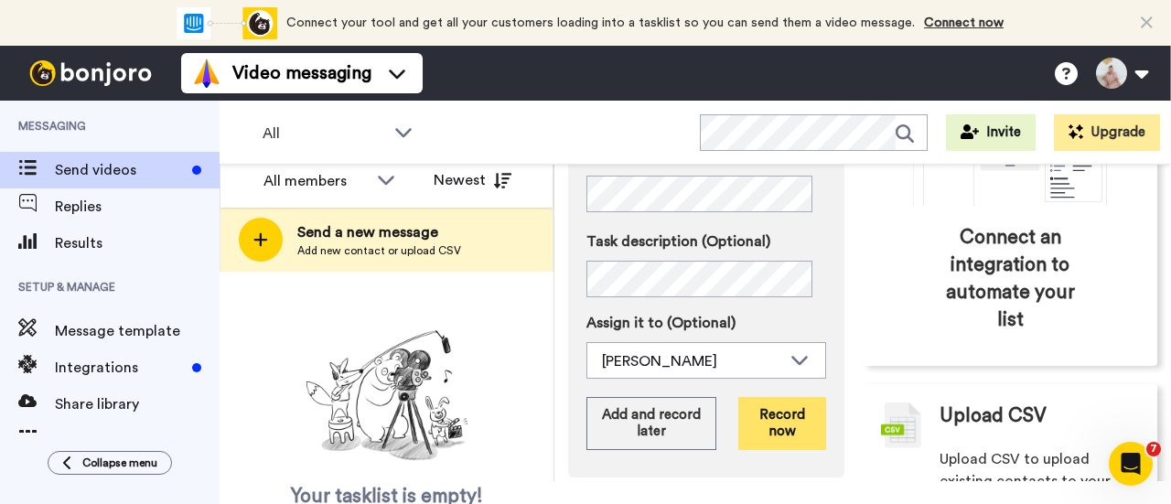
click at [770, 408] on button "Record now" at bounding box center [782, 423] width 88 height 53
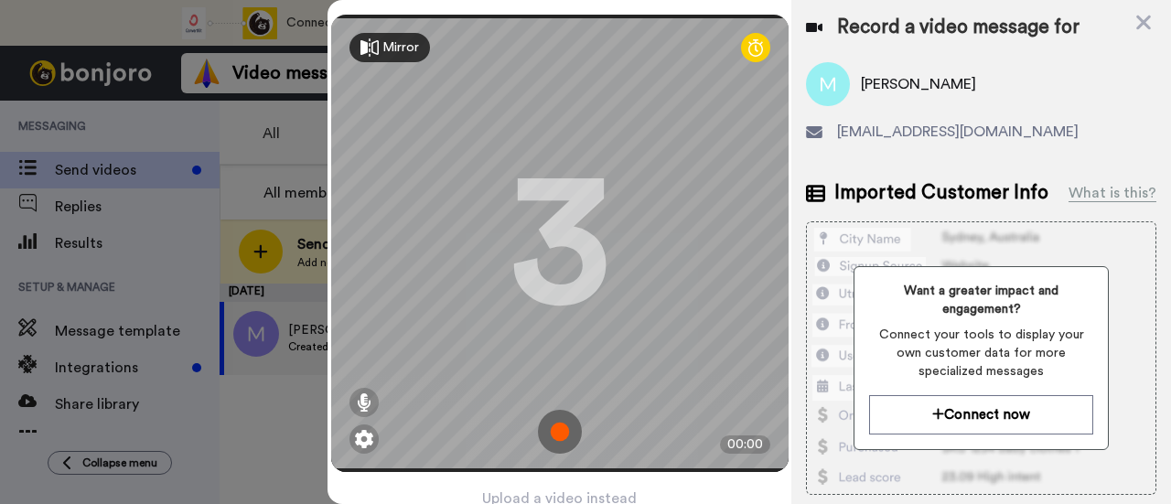
click at [553, 414] on img at bounding box center [560, 432] width 44 height 44
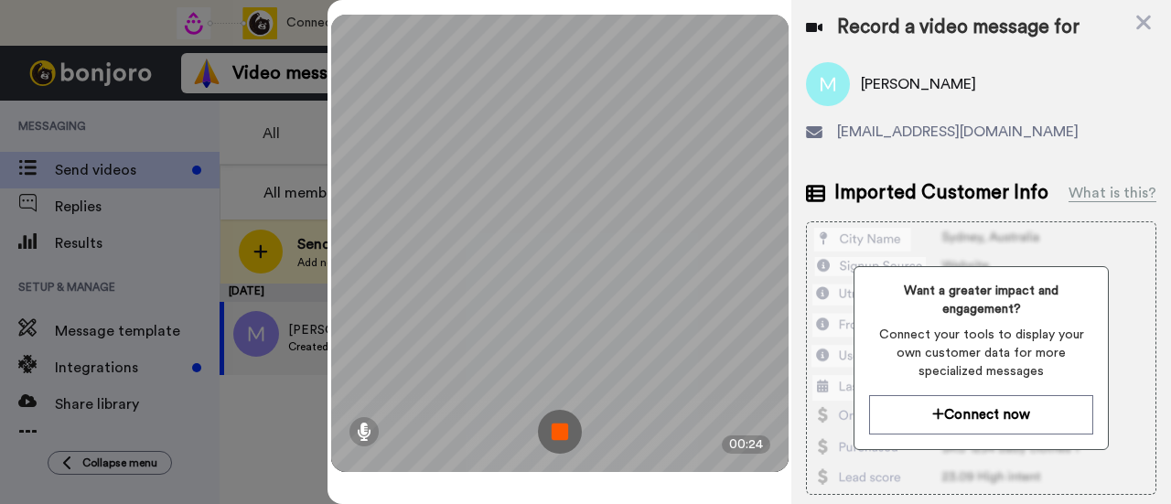
click at [548, 414] on img at bounding box center [560, 432] width 44 height 44
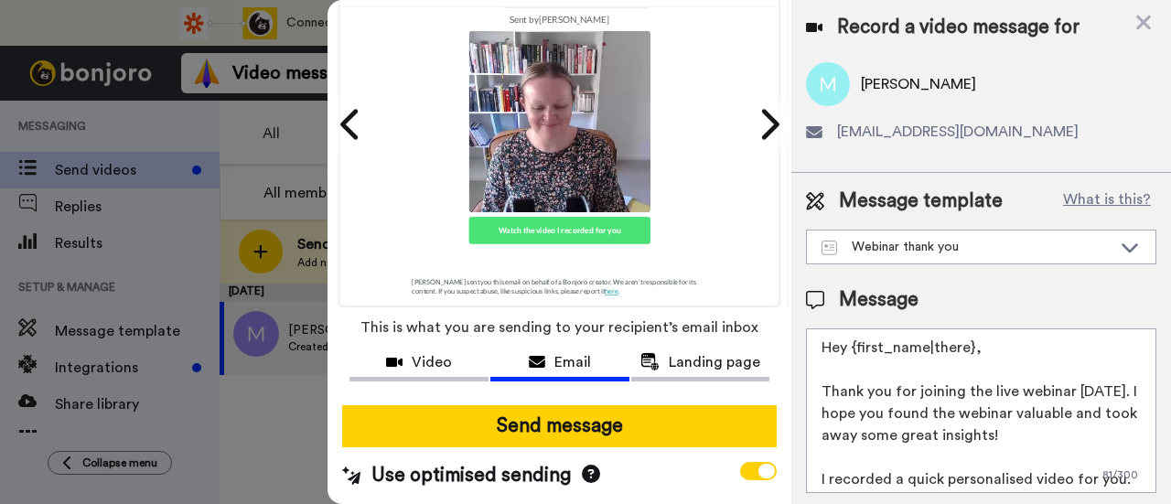
scroll to position [144, 0]
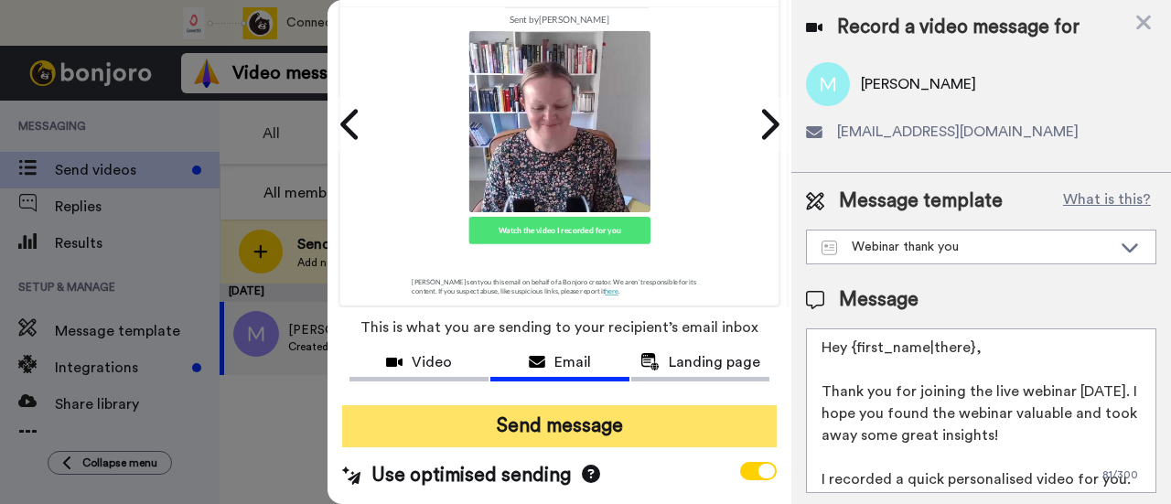
click at [575, 405] on button "Send message" at bounding box center [559, 426] width 435 height 42
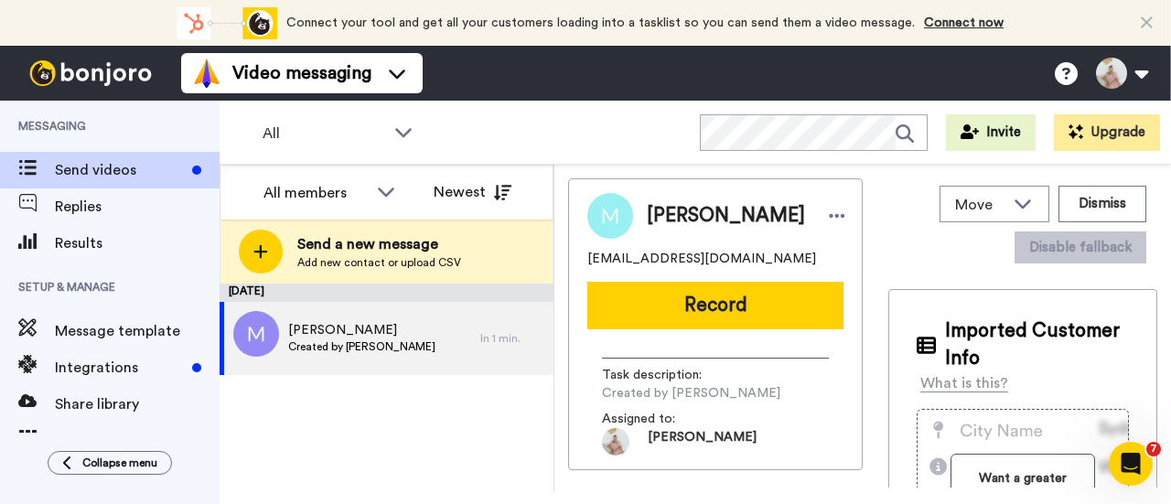
scroll to position [0, 0]
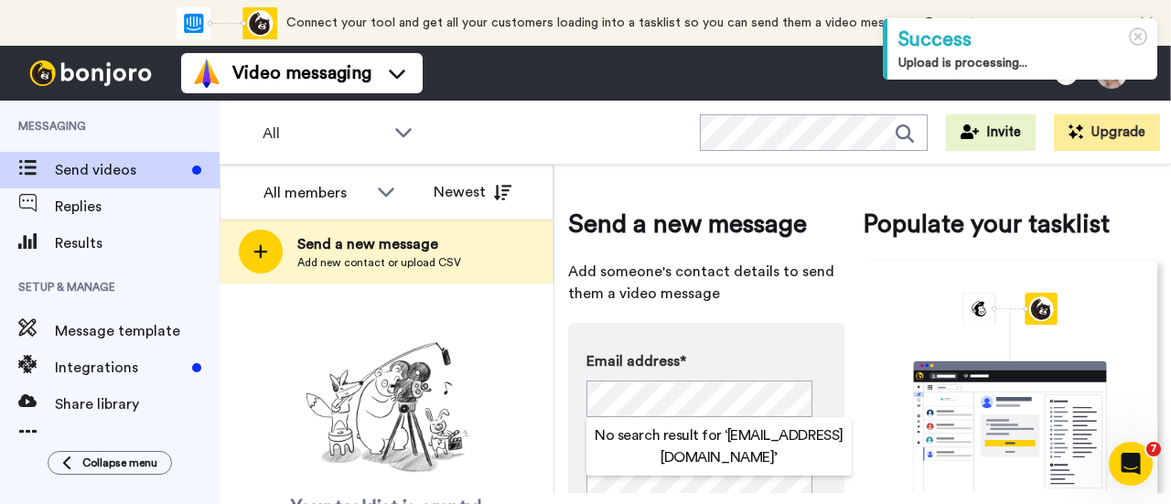
click at [527, 384] on div "Your tasklist is empty! Add new contacts to send them personalised messages" at bounding box center [387, 457] width 334 height 245
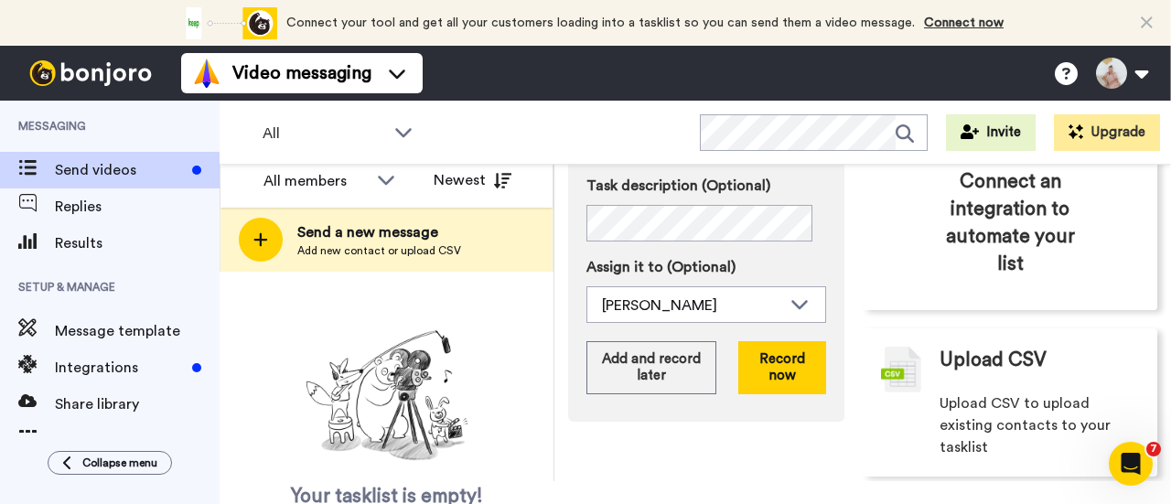
scroll to position [359, 0]
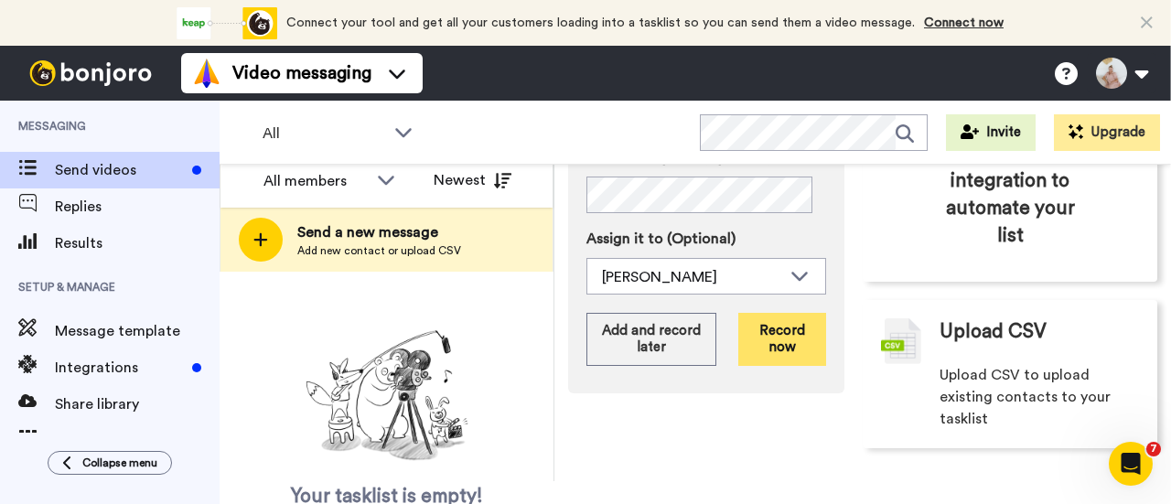
click at [787, 335] on button "Record now" at bounding box center [782, 339] width 88 height 53
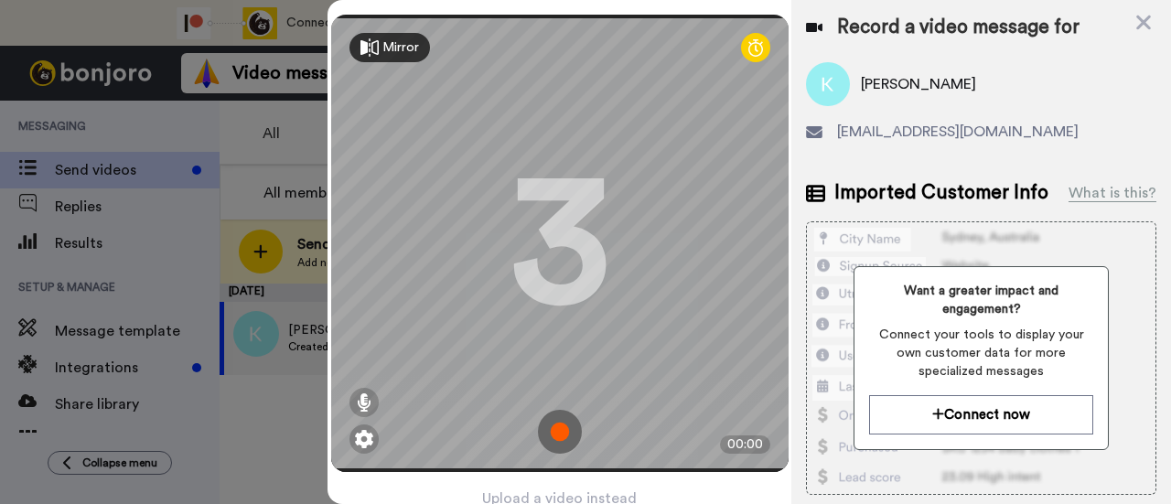
click at [550, 425] on img at bounding box center [560, 432] width 44 height 44
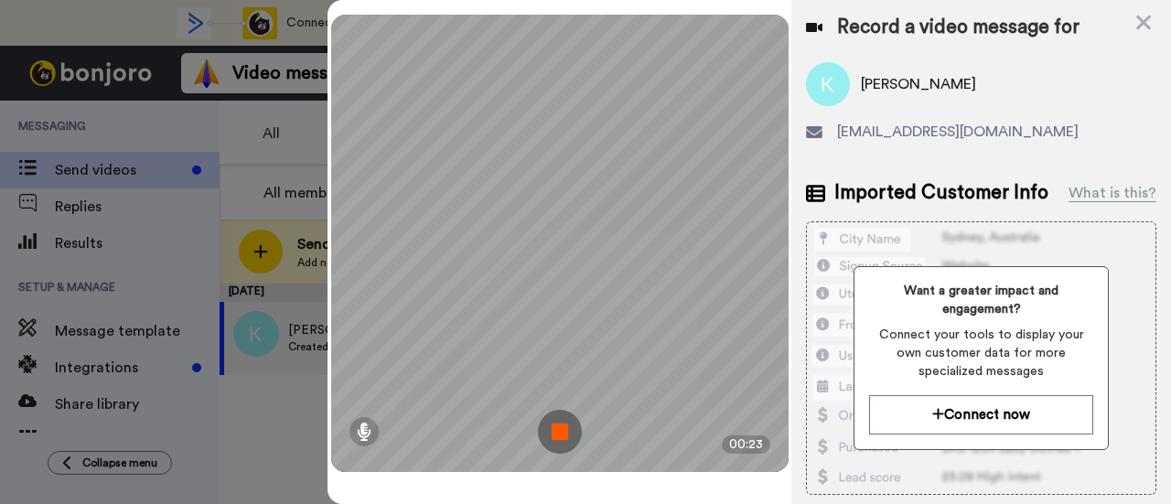
click at [550, 425] on img at bounding box center [560, 432] width 44 height 44
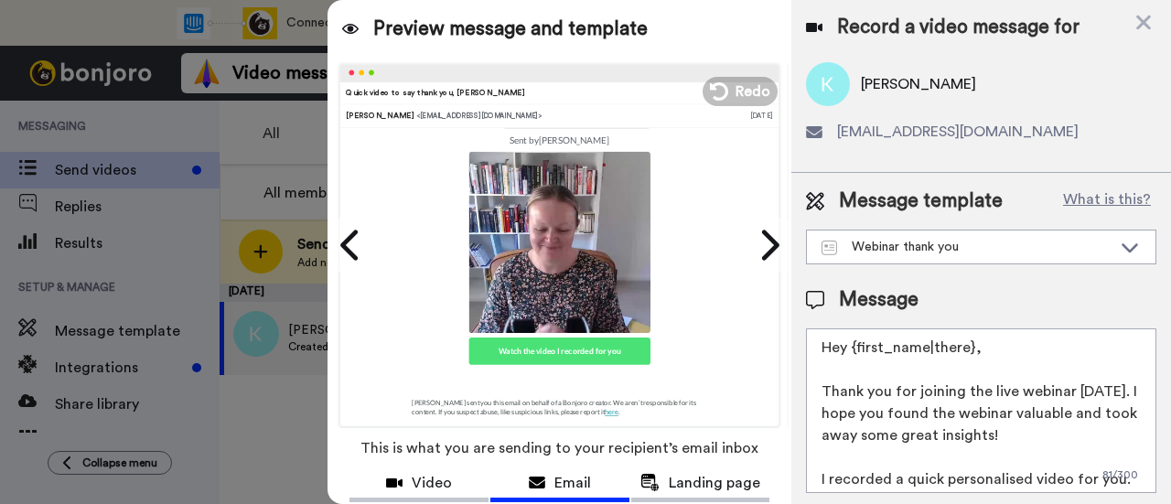
scroll to position [144, 0]
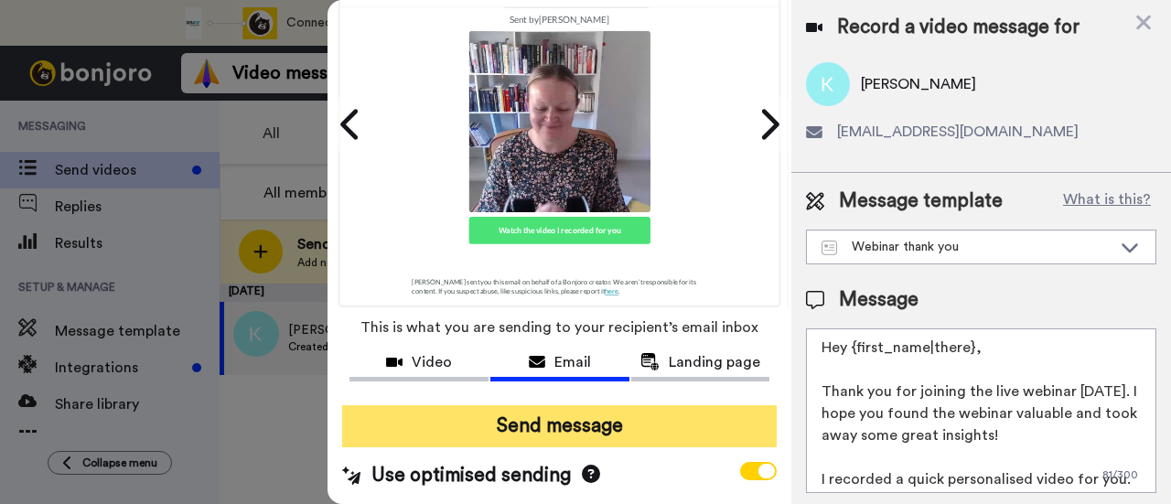
click at [604, 405] on button "Send message" at bounding box center [559, 426] width 435 height 42
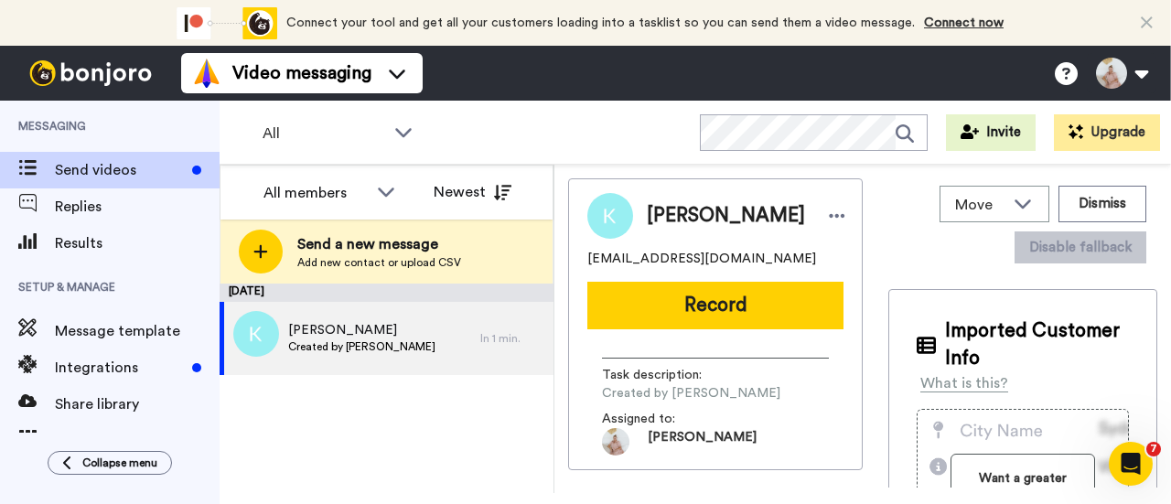
scroll to position [0, 0]
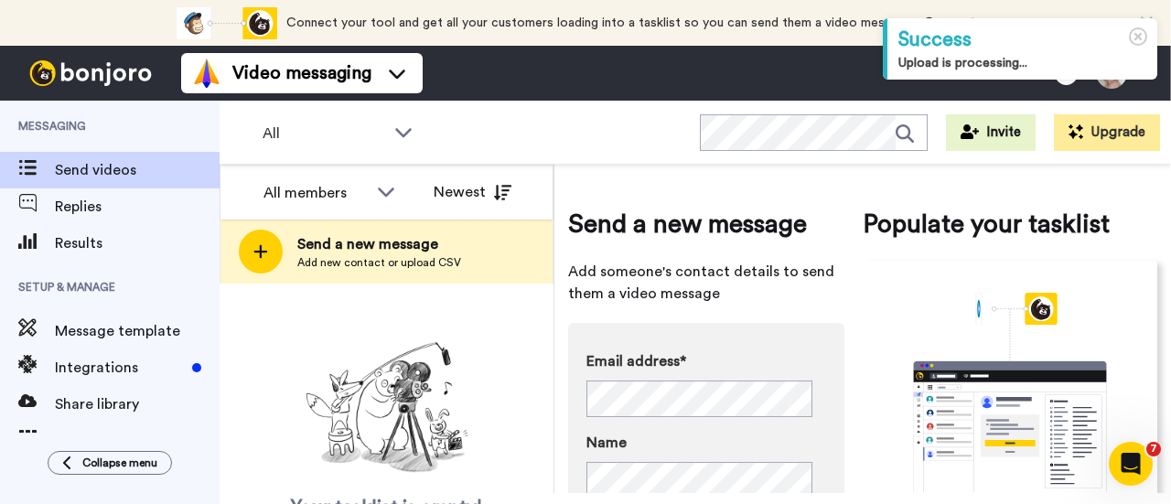
click at [502, 383] on div "Your tasklist is empty! Add new contacts to send them personalised messages" at bounding box center [387, 457] width 334 height 245
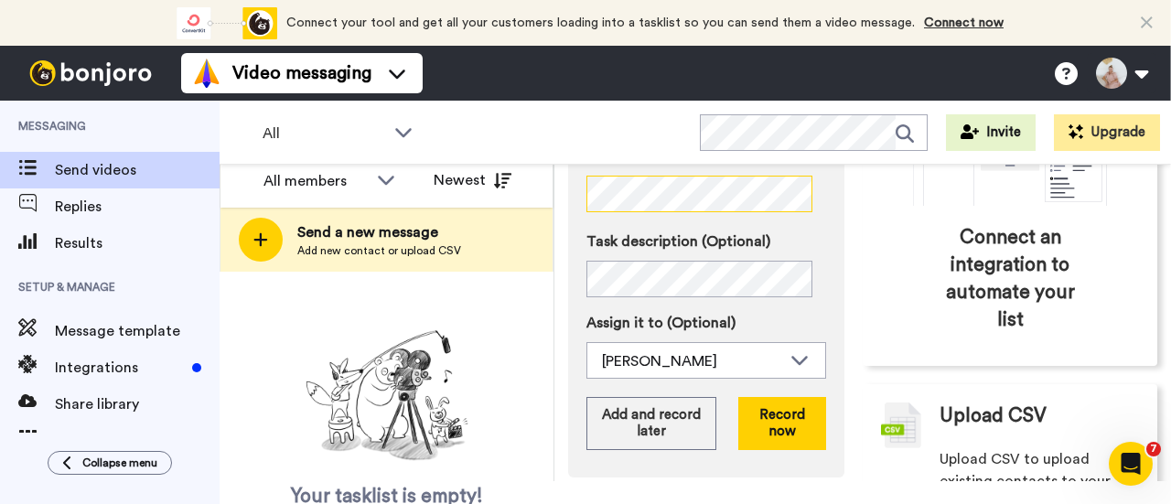
scroll to position [359, 0]
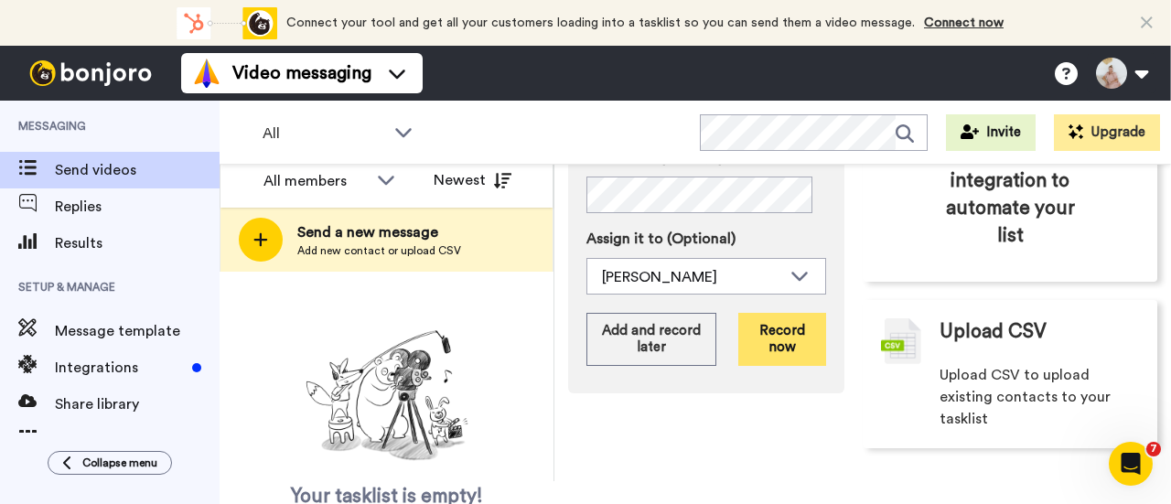
click at [779, 324] on button "Record now" at bounding box center [782, 339] width 88 height 53
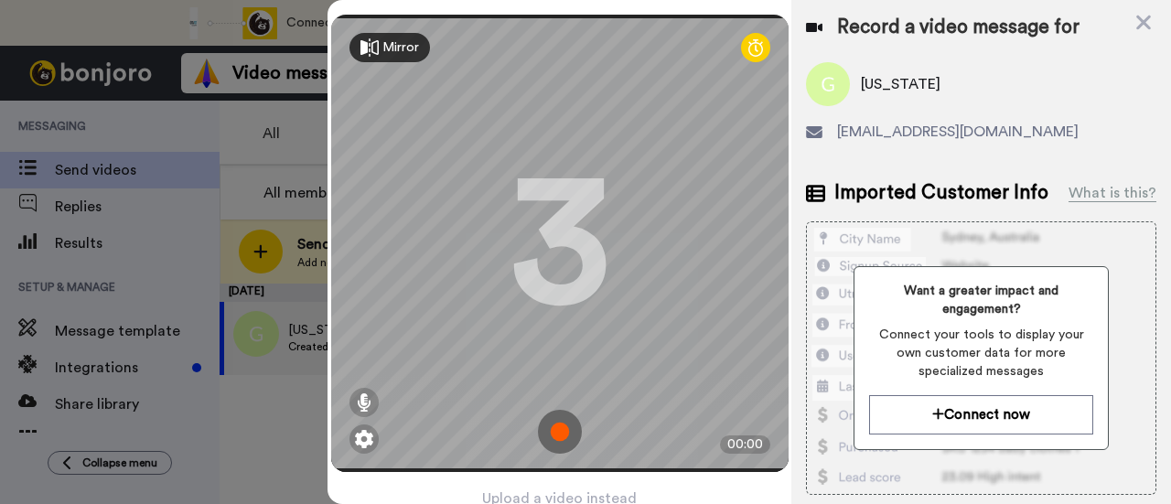
click at [558, 416] on img at bounding box center [560, 432] width 44 height 44
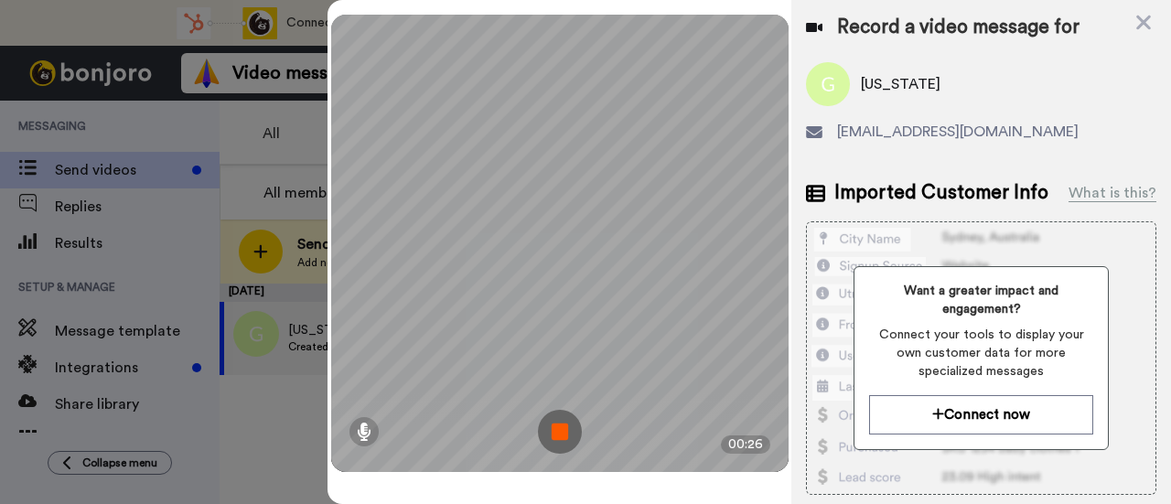
click at [554, 428] on img at bounding box center [560, 432] width 44 height 44
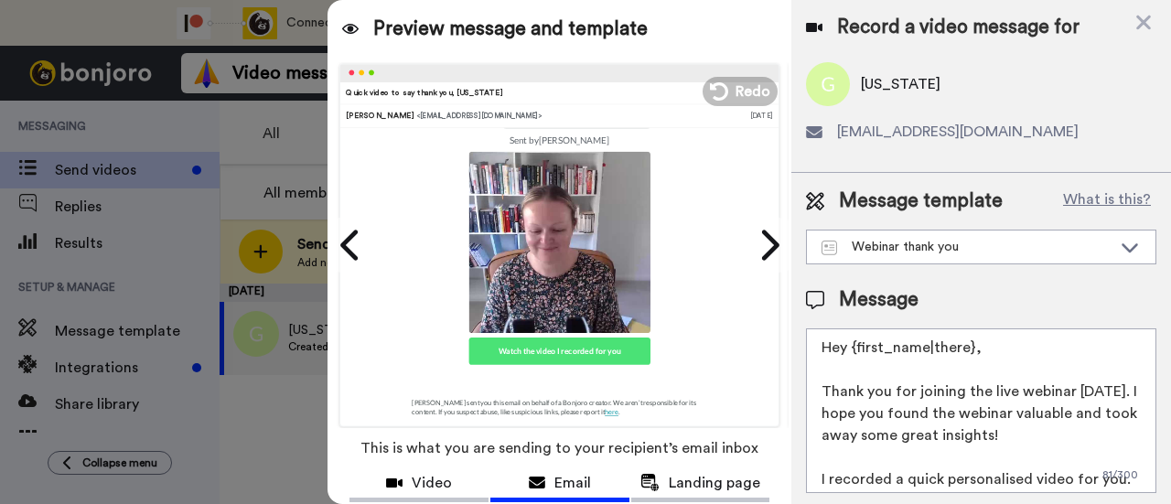
scroll to position [144, 0]
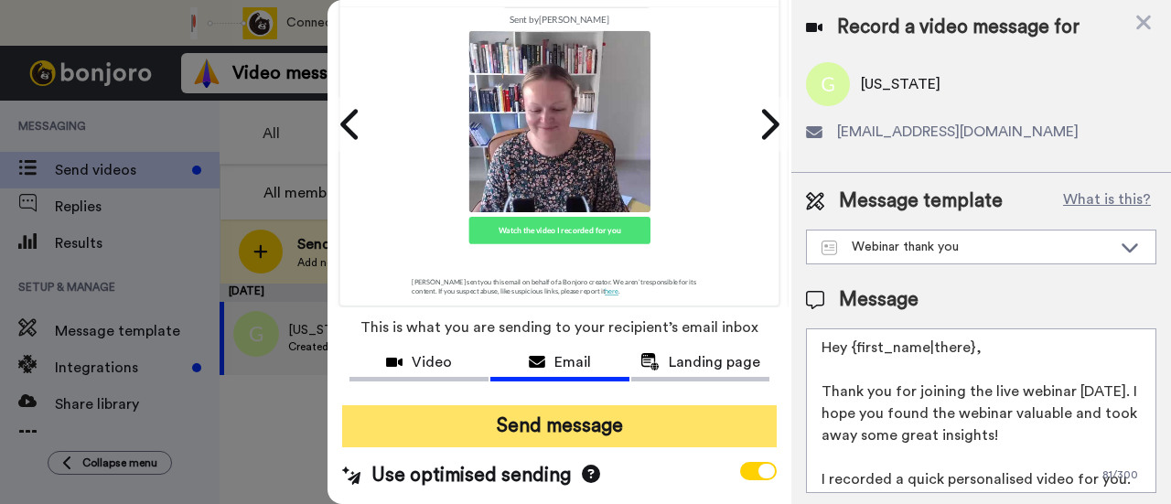
click at [579, 405] on button "Send message" at bounding box center [559, 426] width 435 height 42
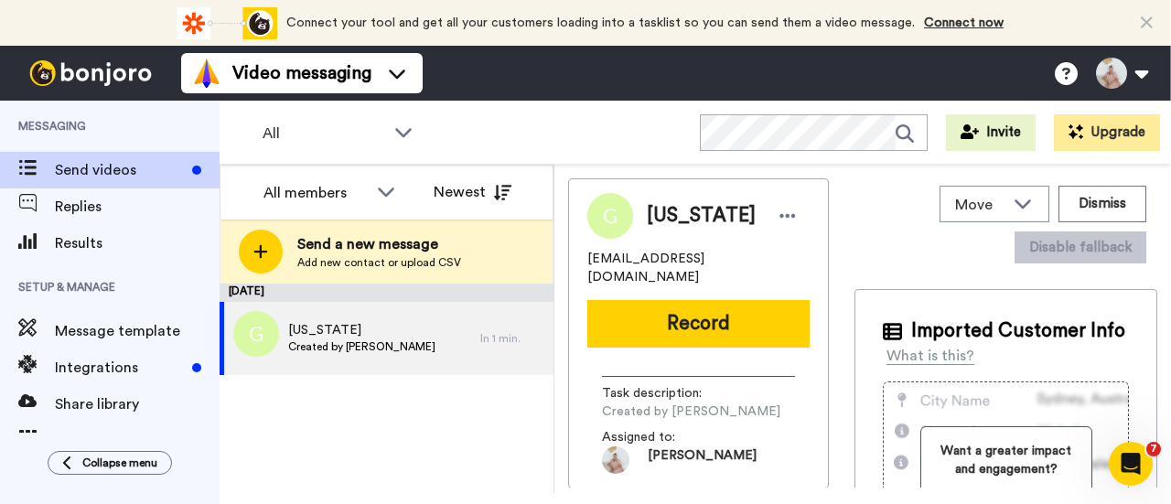
scroll to position [0, 0]
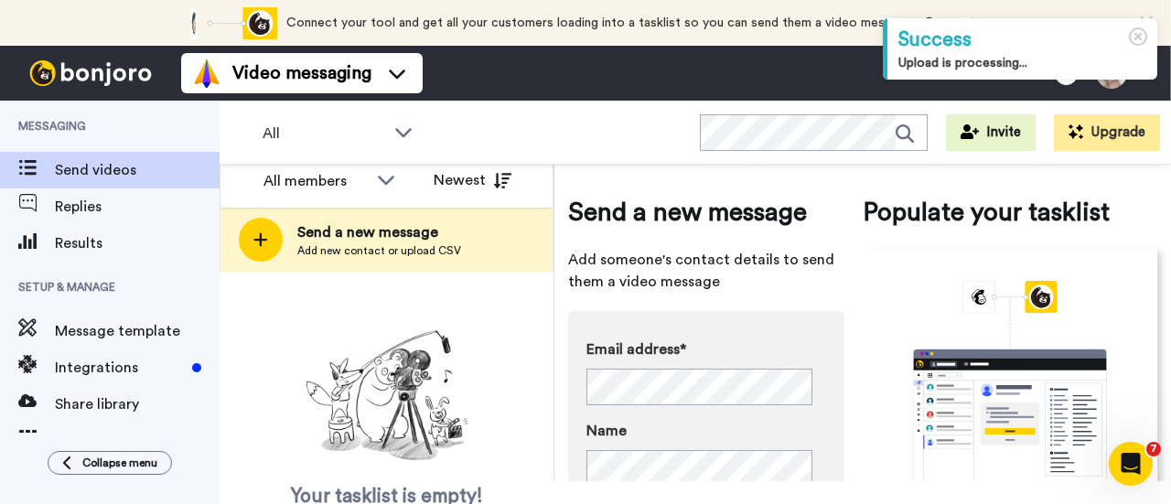
click at [507, 335] on div "Your tasklist is empty! Add new contacts to send them personalised messages" at bounding box center [387, 445] width 334 height 245
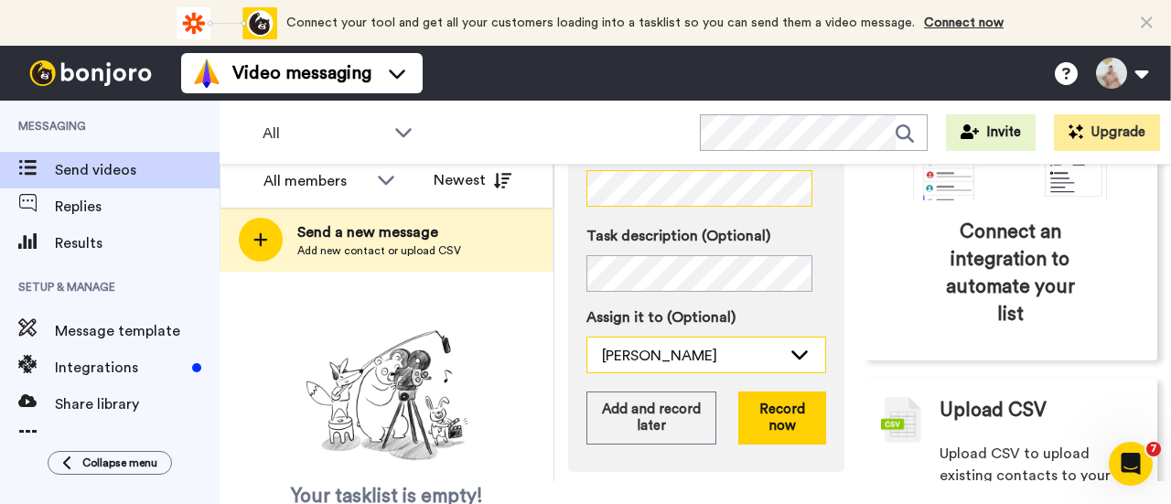
scroll to position [359, 0]
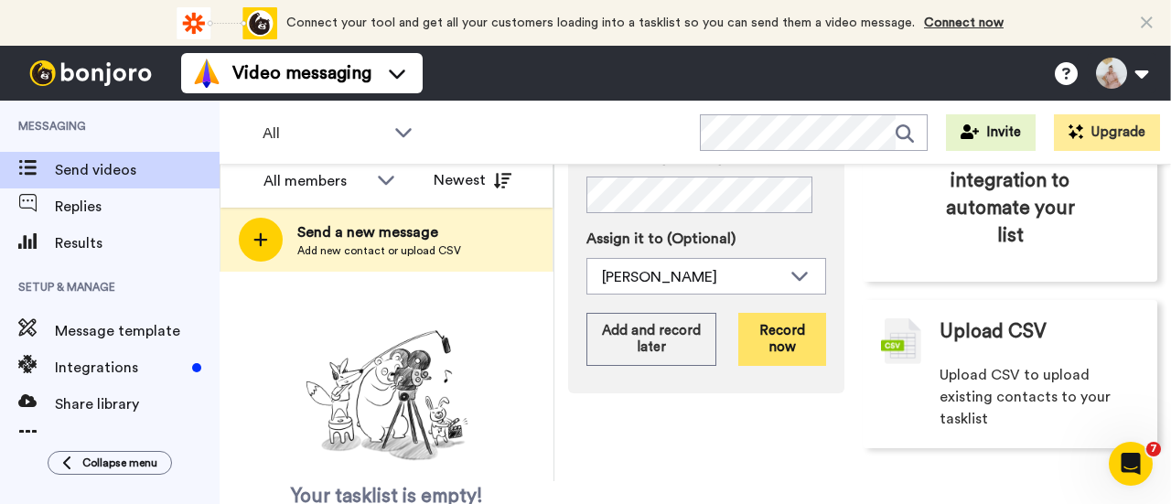
click at [776, 331] on button "Record now" at bounding box center [782, 339] width 88 height 53
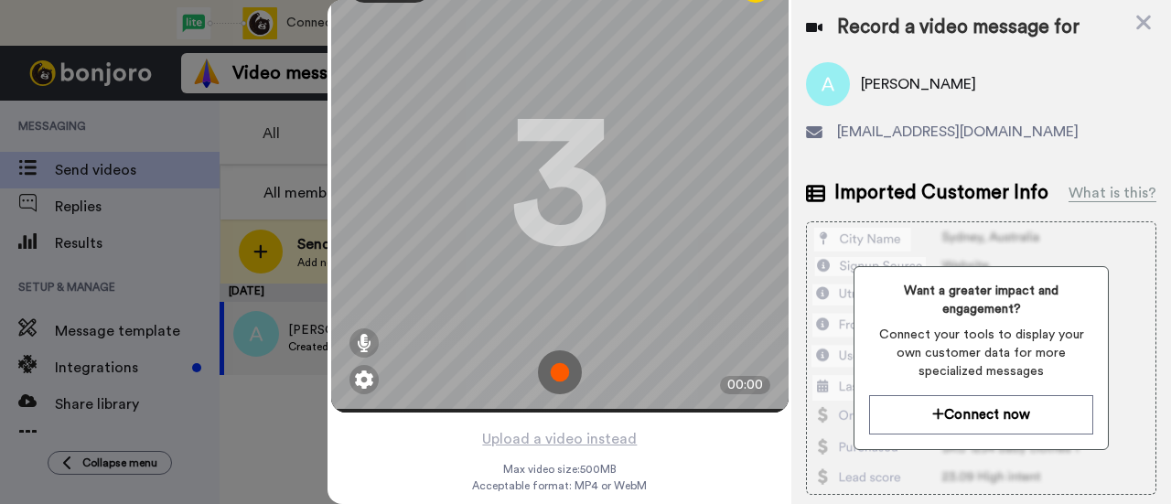
scroll to position [88, 0]
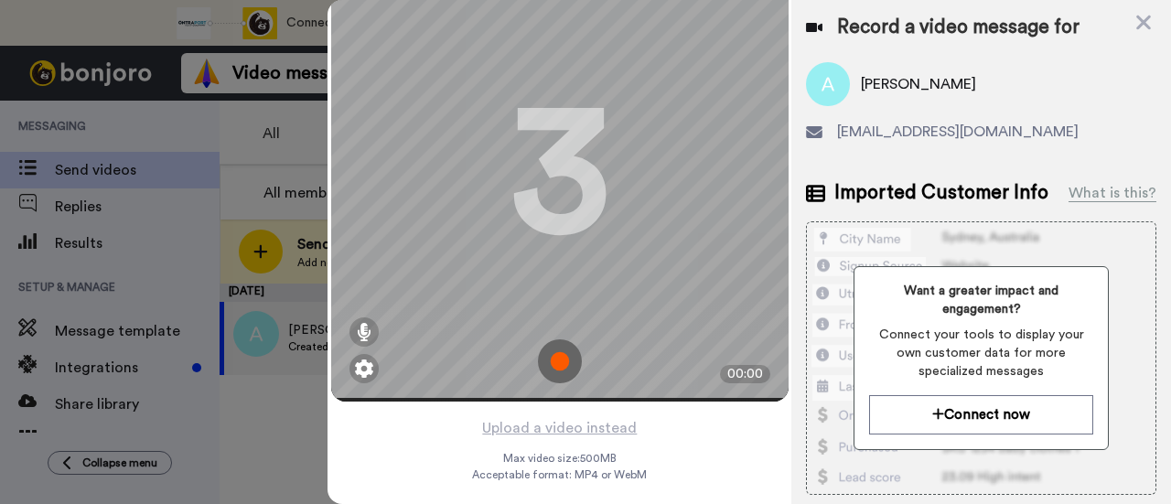
click at [558, 339] on img at bounding box center [560, 361] width 44 height 44
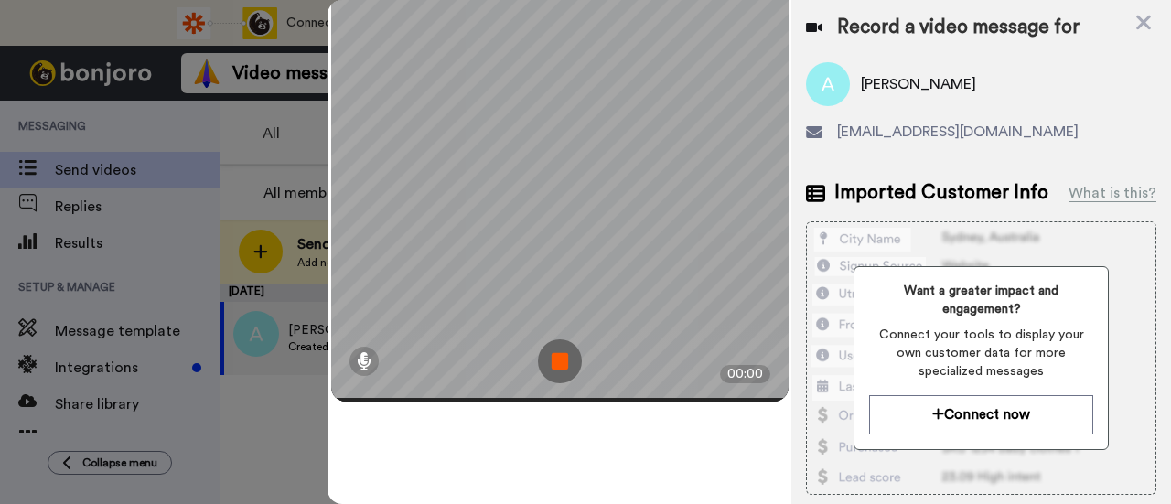
scroll to position [0, 0]
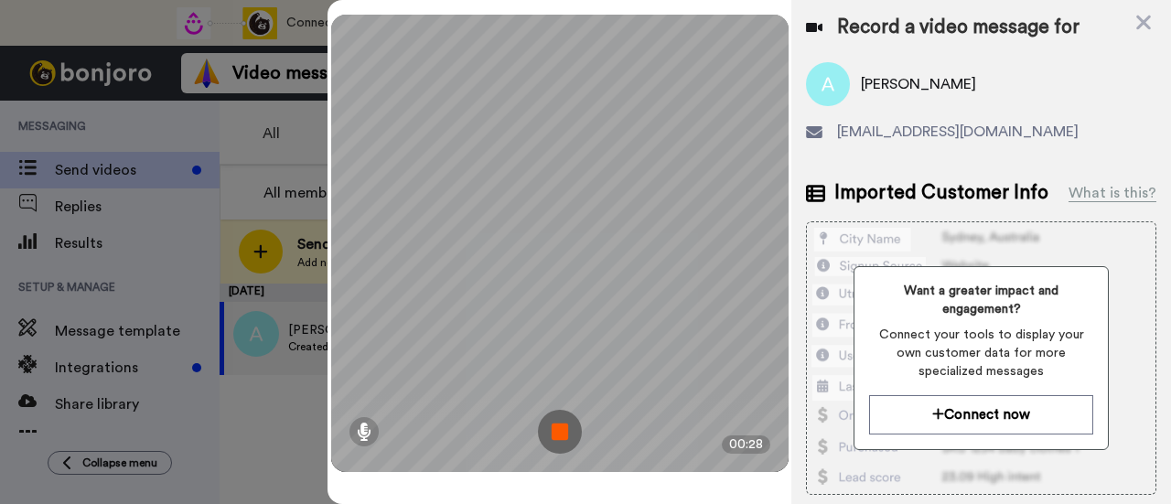
click at [563, 424] on img at bounding box center [560, 432] width 44 height 44
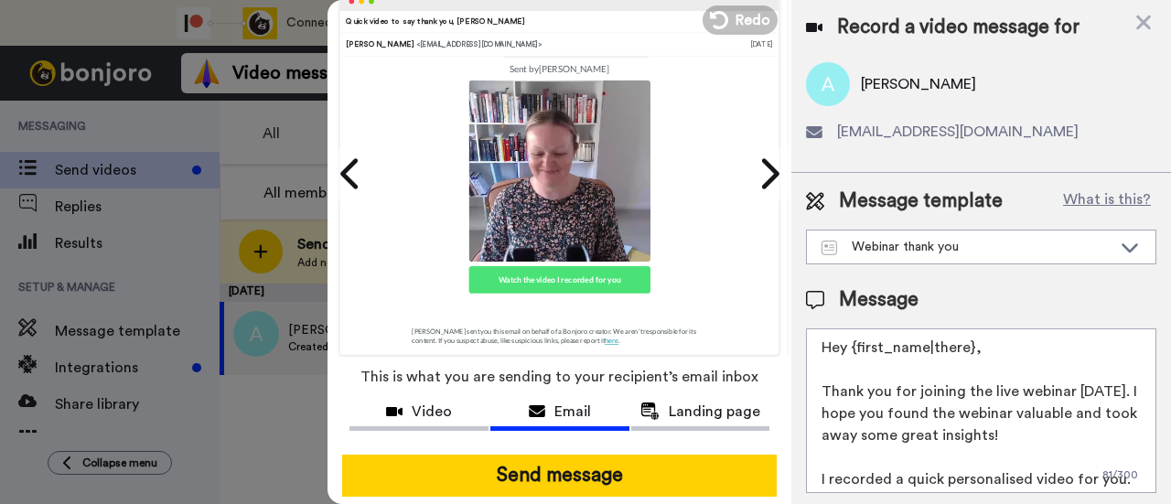
scroll to position [144, 0]
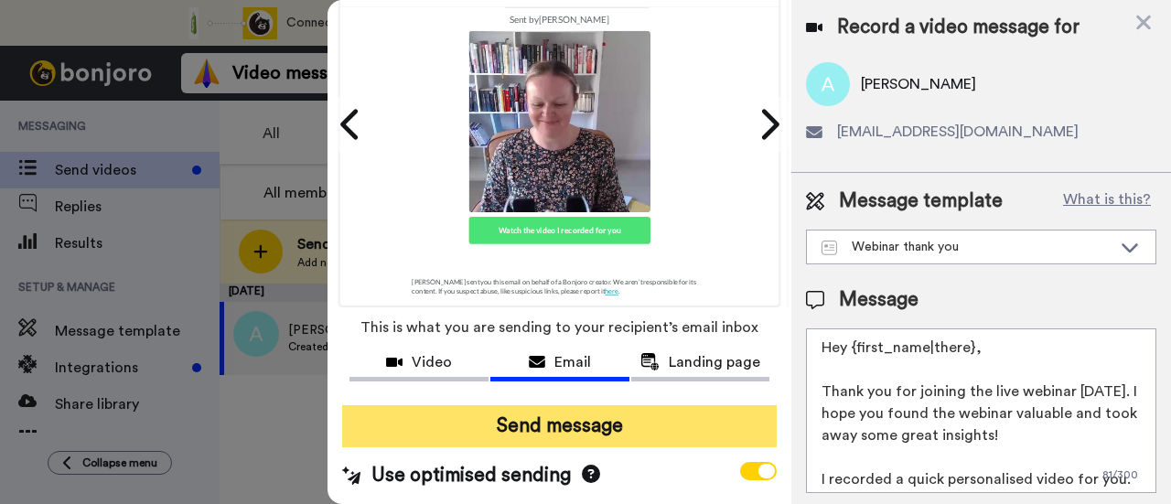
click at [583, 406] on button "Send message" at bounding box center [559, 426] width 435 height 42
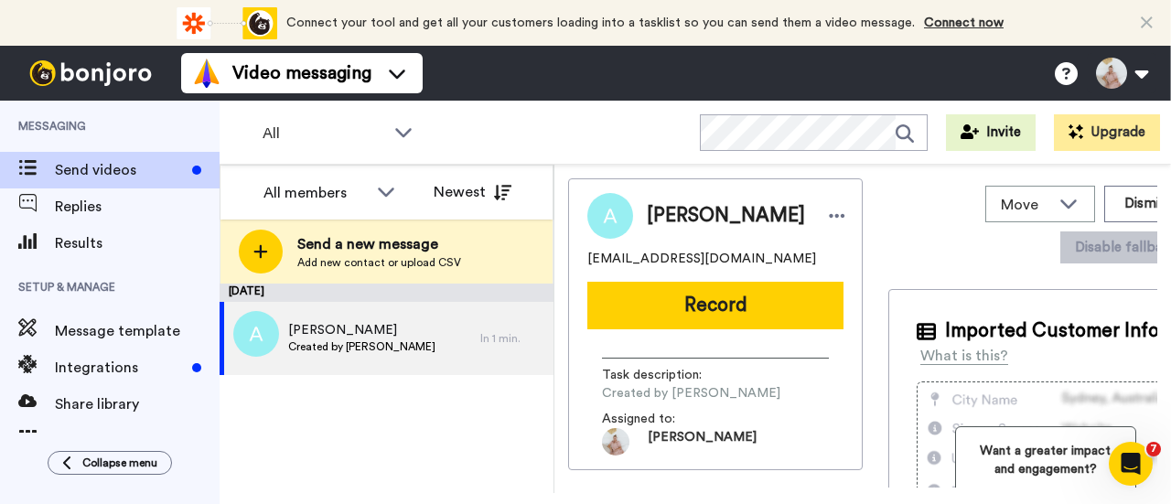
scroll to position [0, 0]
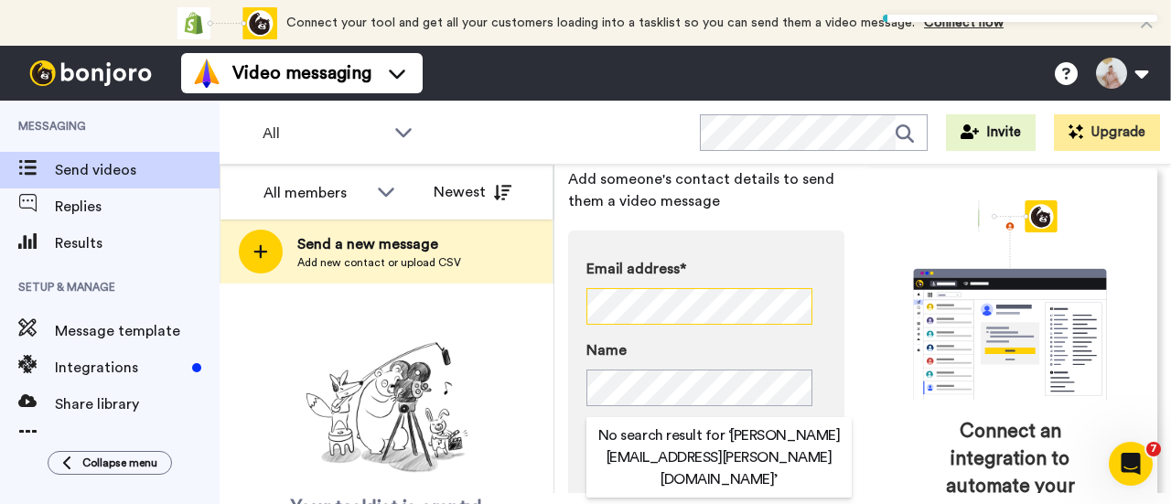
scroll to position [183, 0]
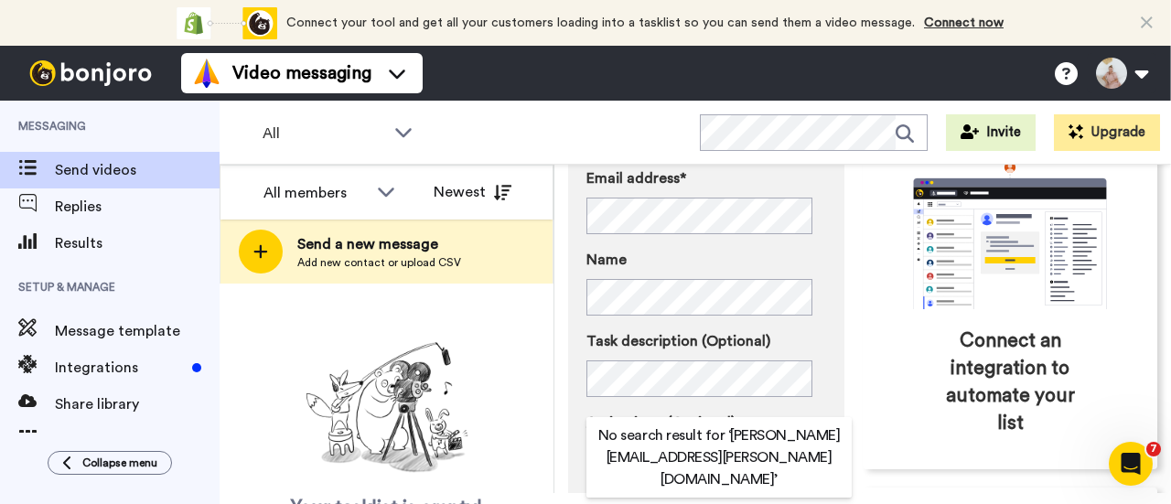
drag, startPoint x: 516, startPoint y: 347, endPoint x: 589, endPoint y: 319, distance: 78.2
click at [516, 346] on div "Your tasklist is empty! Add new contacts to send them personalised messages" at bounding box center [387, 457] width 334 height 245
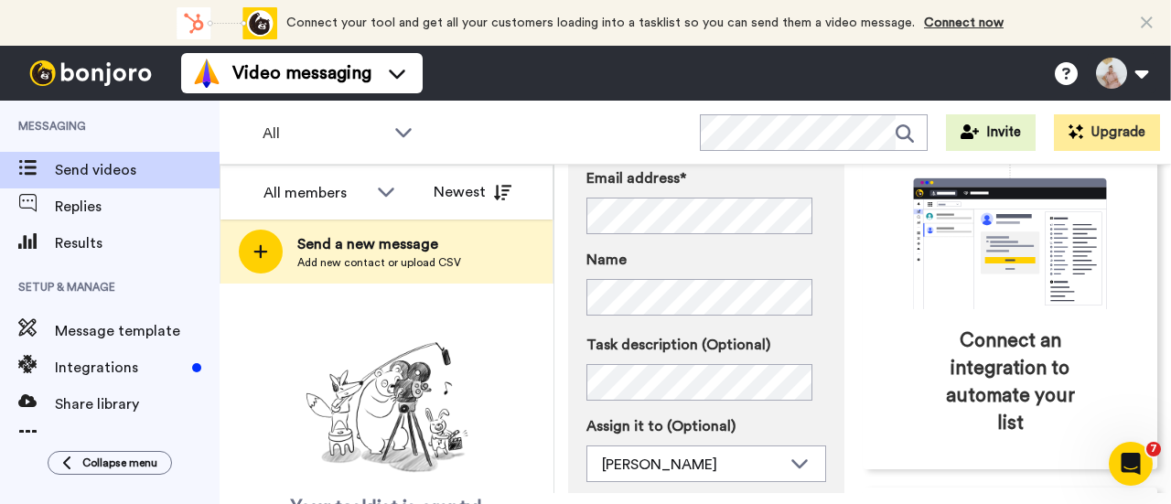
drag, startPoint x: 504, startPoint y: 351, endPoint x: 536, endPoint y: 382, distance: 44.6
click at [506, 349] on div "Your tasklist is empty! Add new contacts to send them personalised messages" at bounding box center [387, 457] width 334 height 245
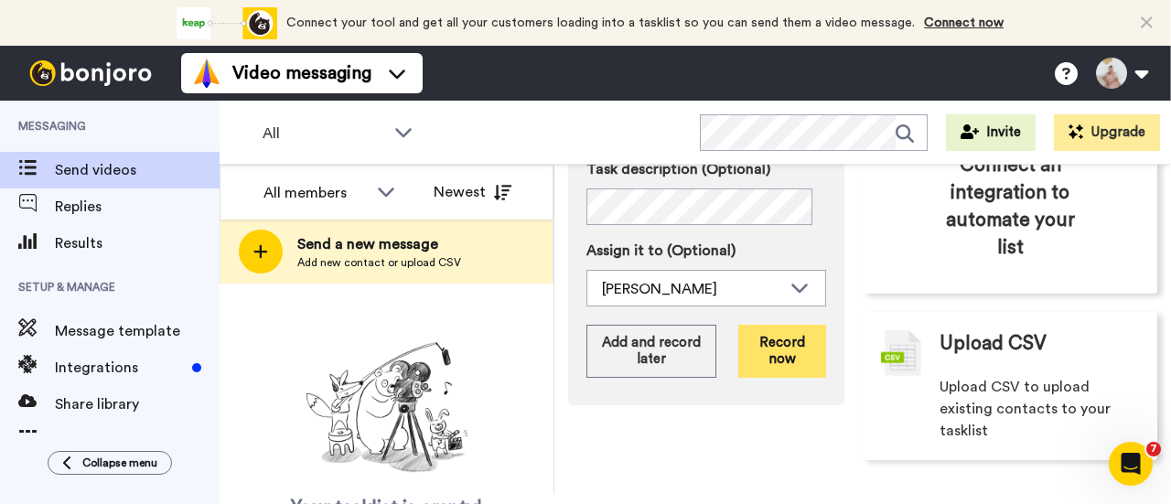
click at [789, 339] on button "Record now" at bounding box center [782, 351] width 88 height 53
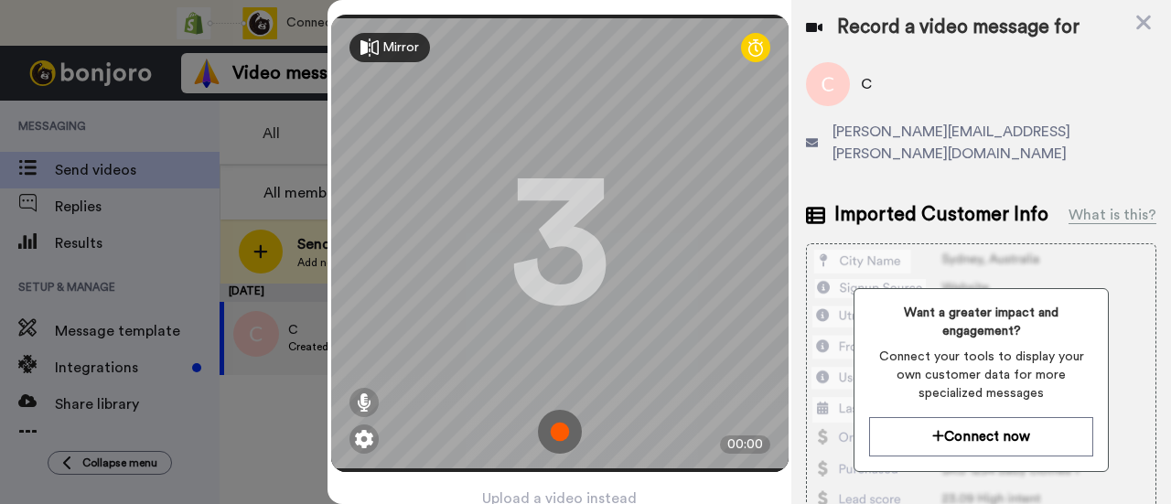
click at [547, 427] on img at bounding box center [560, 432] width 44 height 44
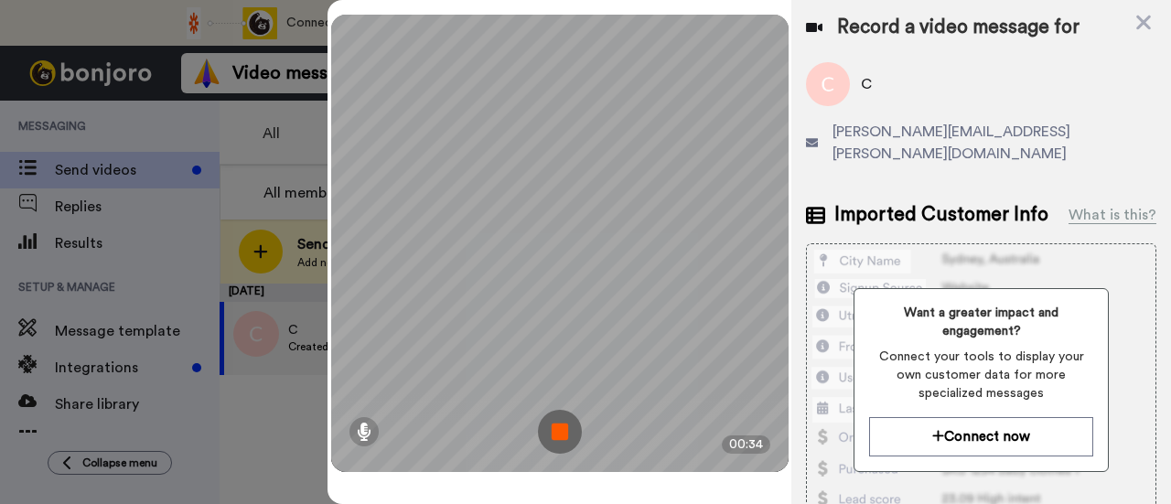
click at [547, 427] on img at bounding box center [560, 432] width 44 height 44
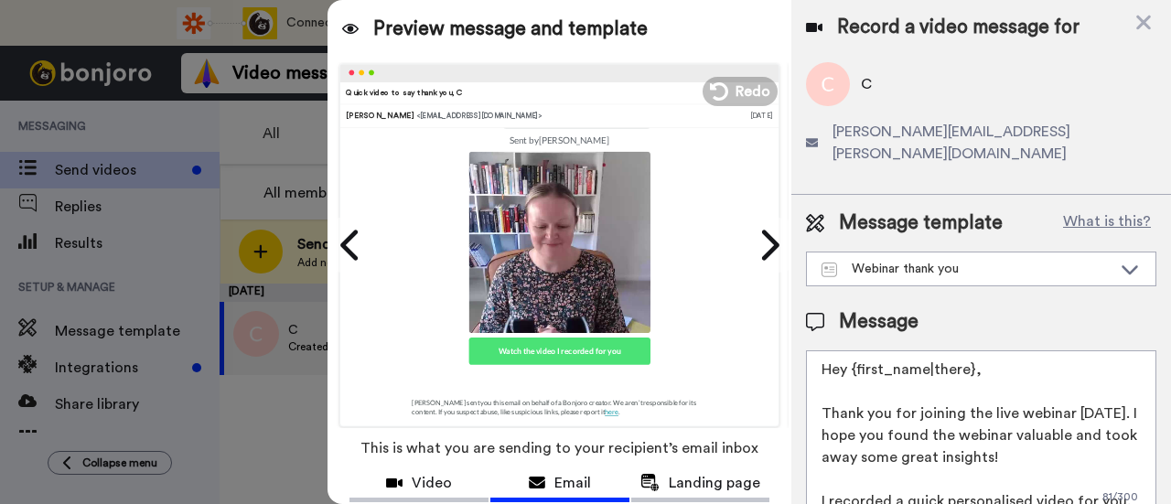
scroll to position [144, 0]
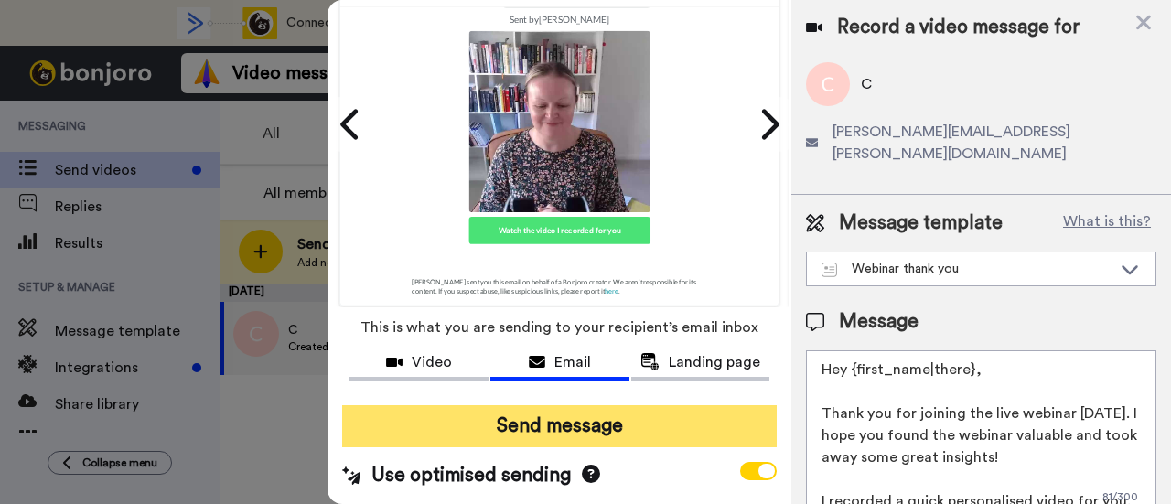
click at [592, 405] on button "Send message" at bounding box center [559, 426] width 435 height 42
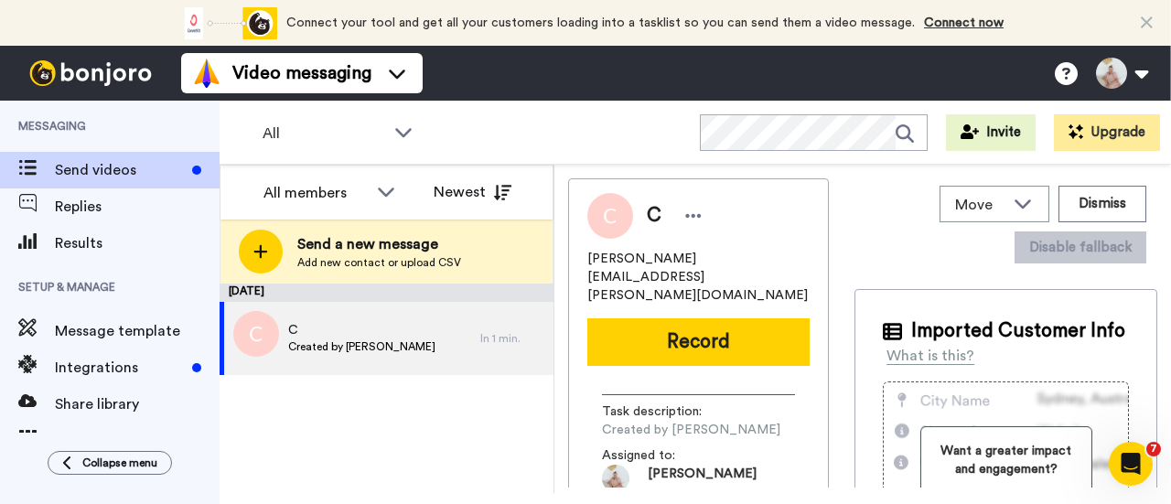
scroll to position [0, 0]
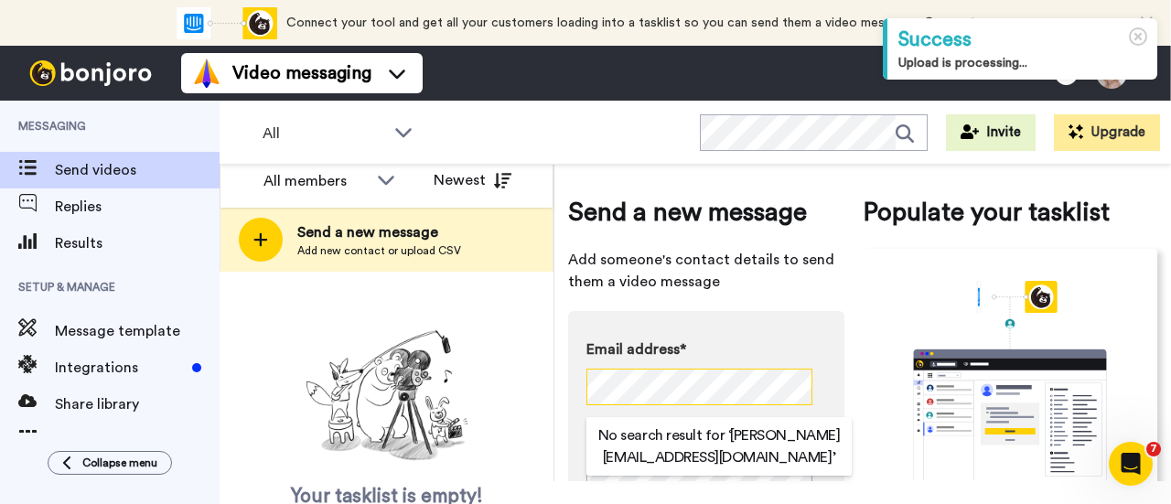
scroll to position [22, 0]
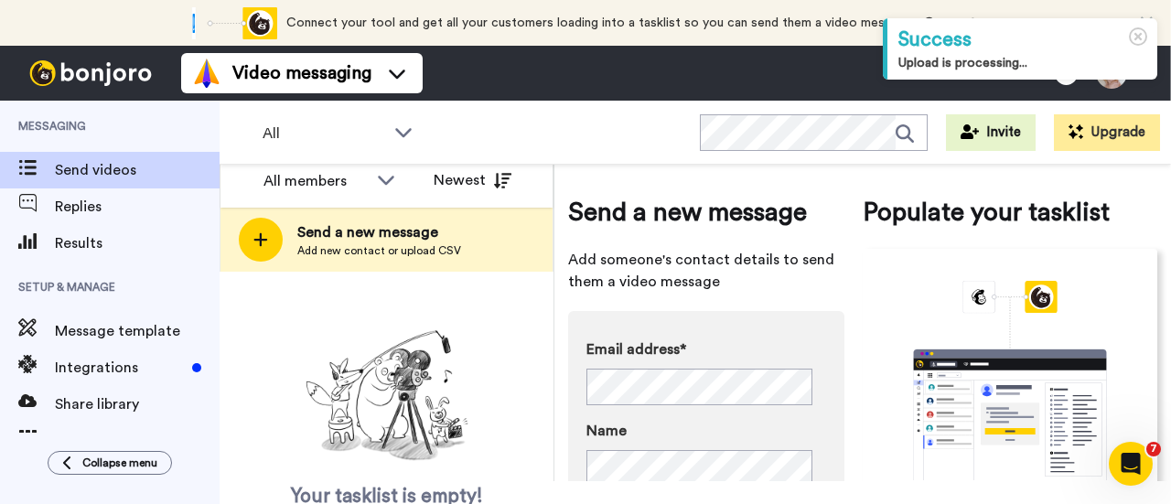
click at [503, 360] on div "Your tasklist is empty! Add new contacts to send them personalised messages" at bounding box center [387, 445] width 334 height 245
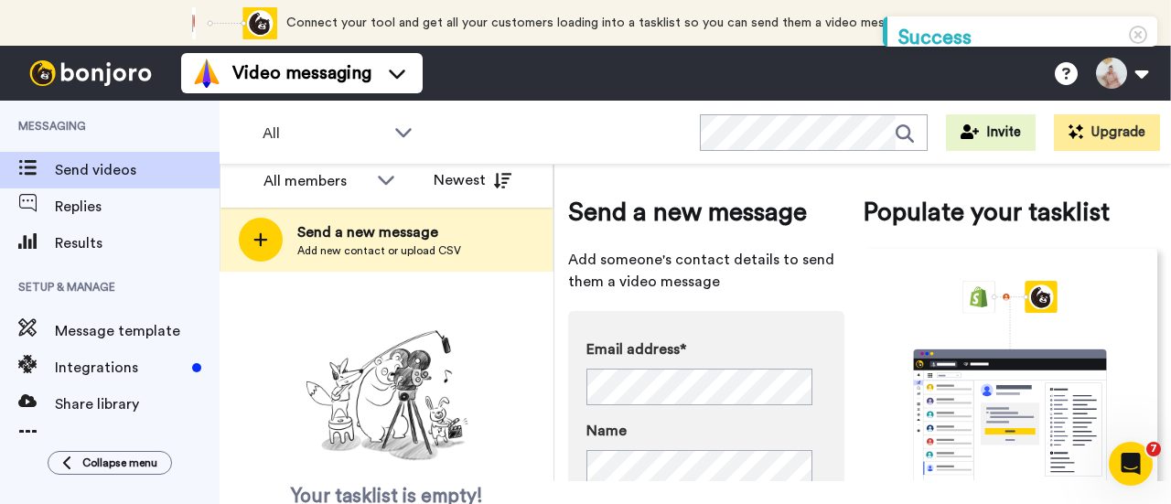
click at [489, 323] on div "Your tasklist is empty! Add new contacts to send them personalised messages" at bounding box center [387, 445] width 334 height 245
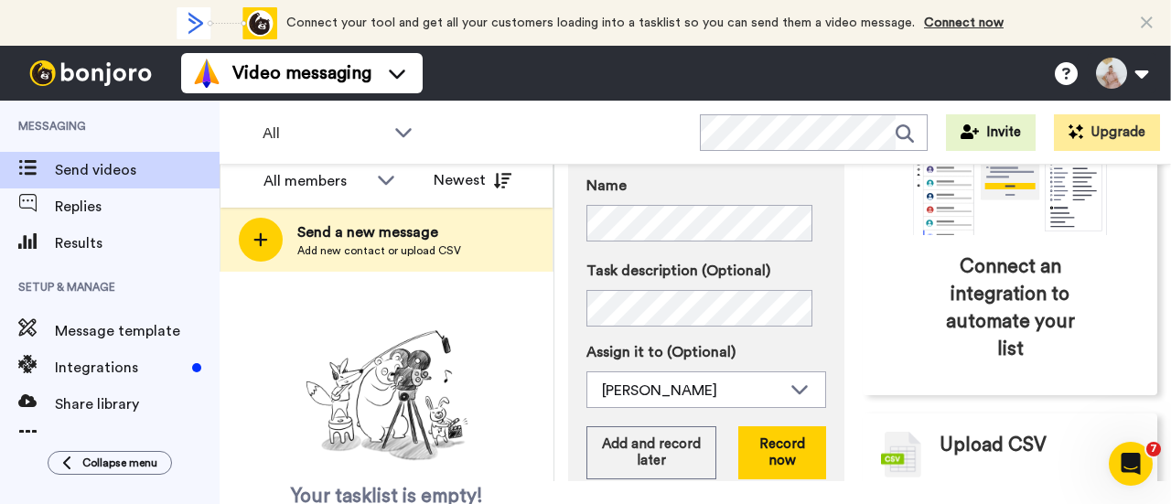
scroll to position [274, 0]
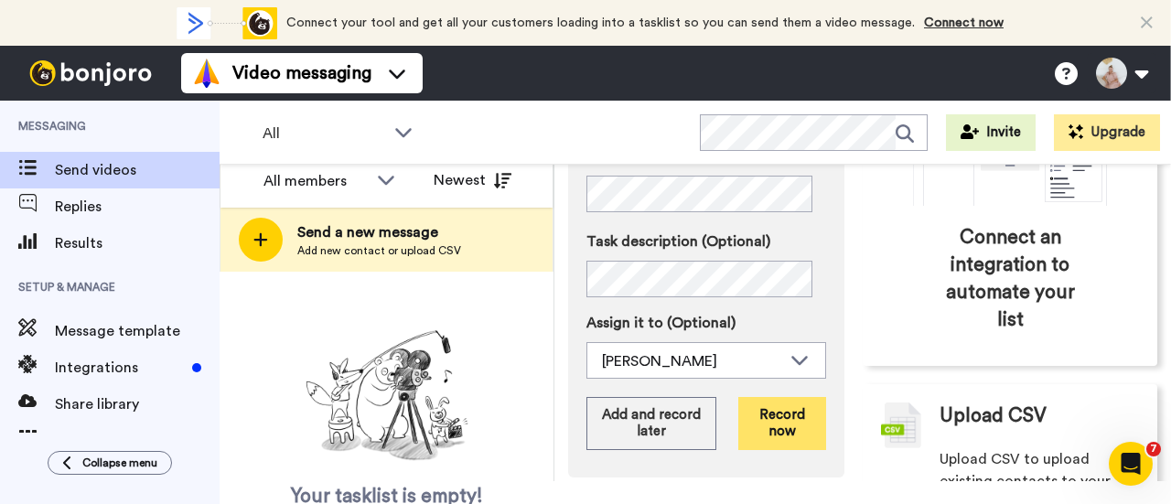
click at [759, 414] on button "Record now" at bounding box center [782, 423] width 88 height 53
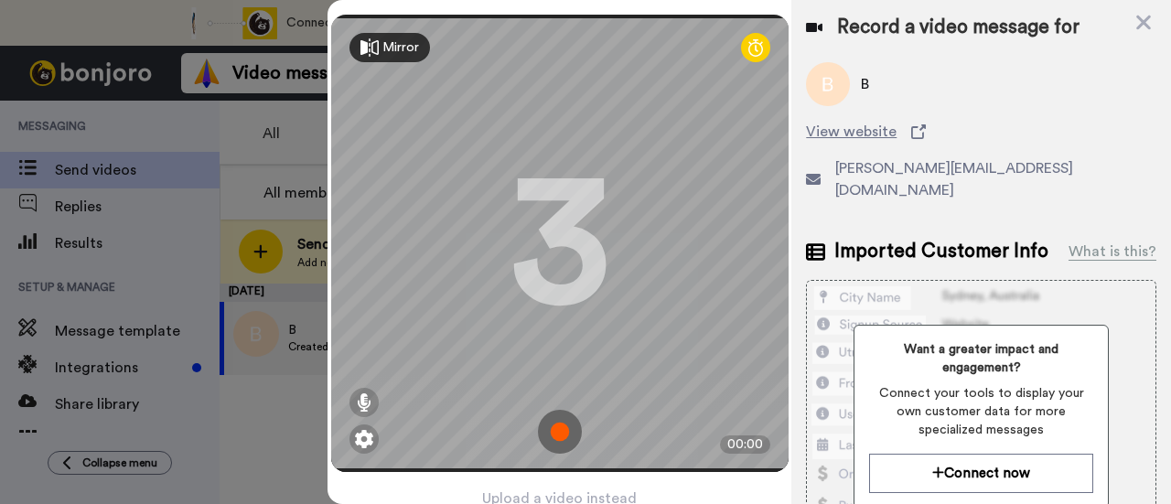
click at [554, 424] on img at bounding box center [560, 432] width 44 height 44
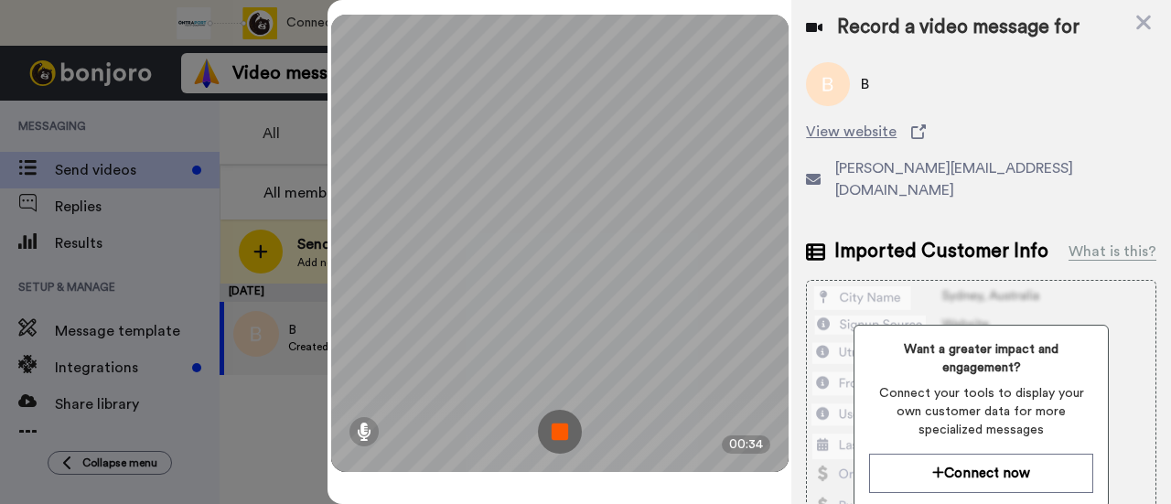
click at [558, 425] on img at bounding box center [560, 432] width 44 height 44
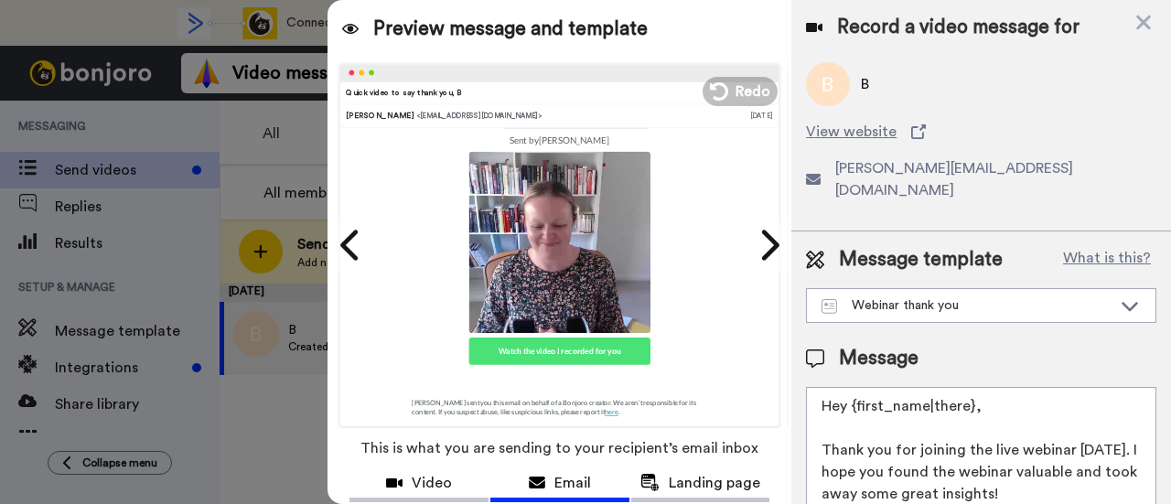
scroll to position [144, 0]
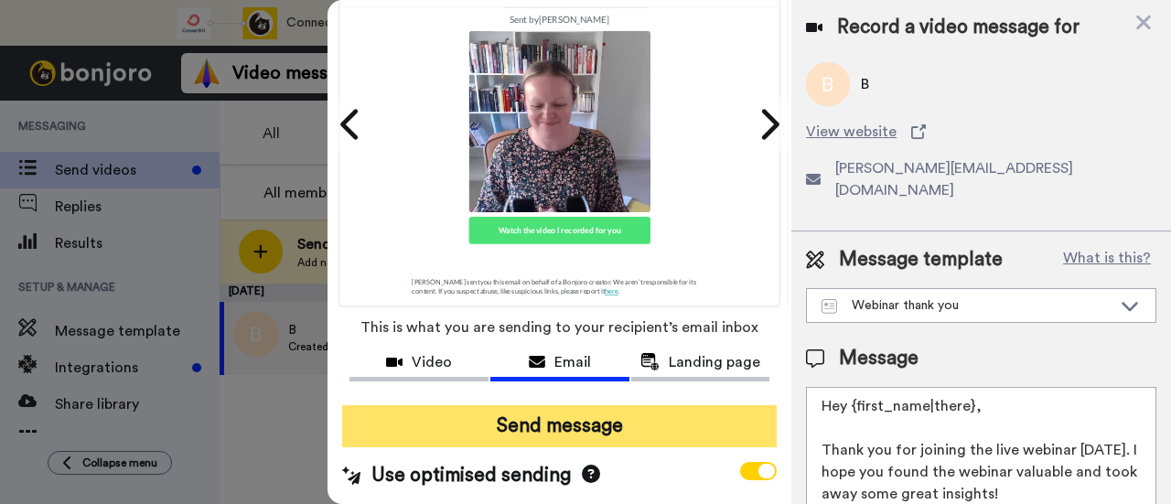
click at [524, 405] on button "Send message" at bounding box center [559, 426] width 435 height 42
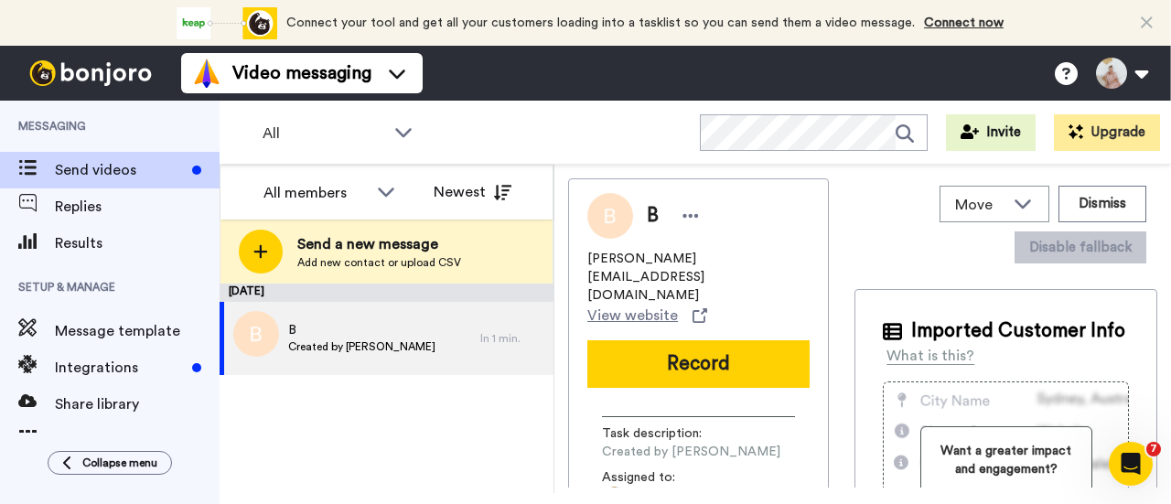
scroll to position [0, 0]
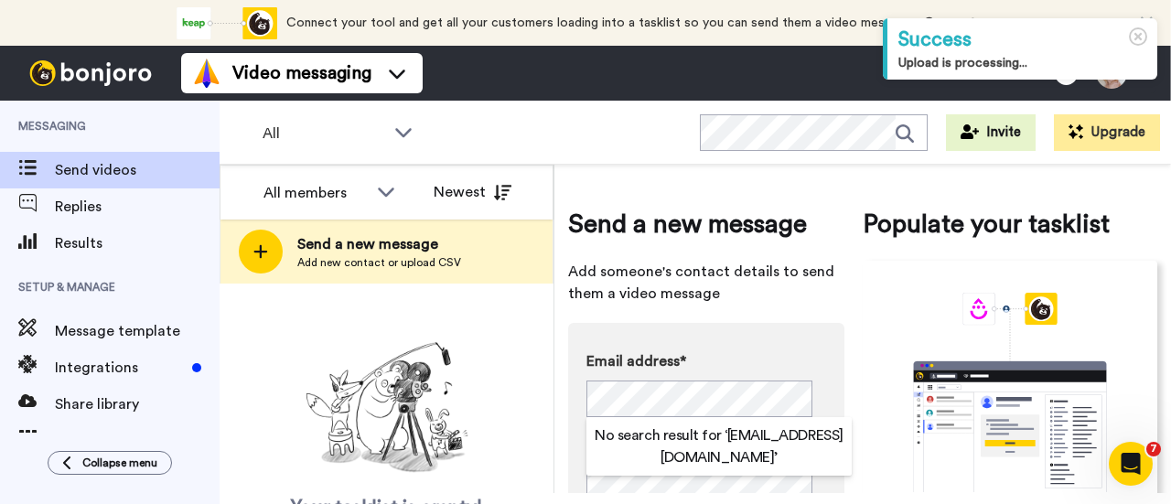
click at [507, 360] on div "Your tasklist is empty! Add new contacts to send them personalised messages" at bounding box center [387, 457] width 334 height 245
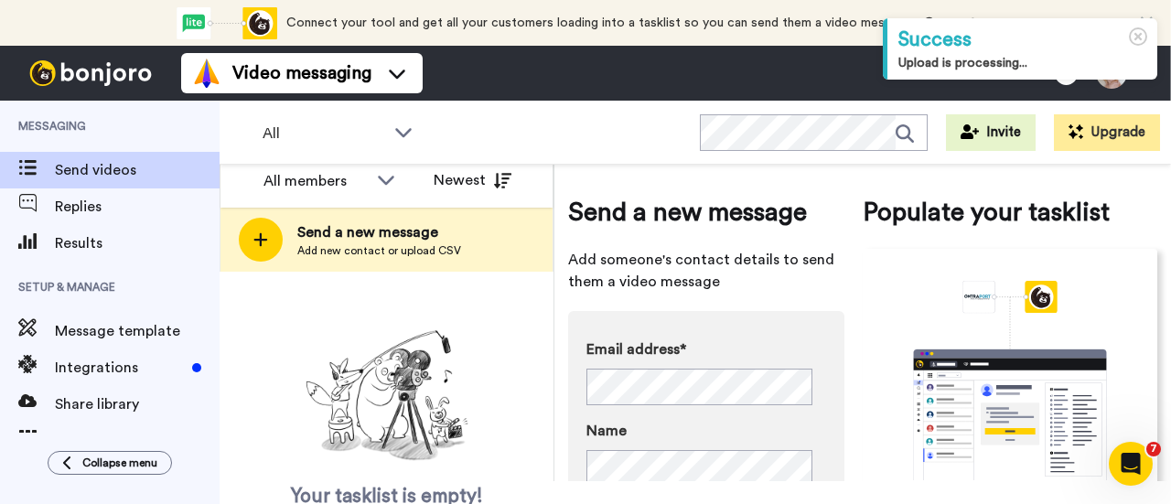
click at [518, 404] on div "Your tasklist is empty! Add new contacts to send them personalised messages" at bounding box center [387, 445] width 334 height 245
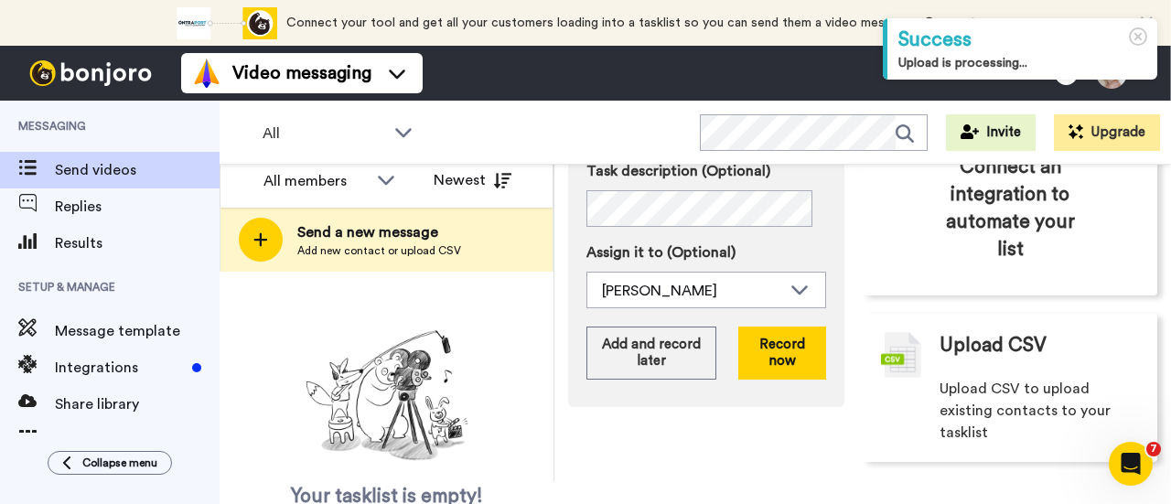
scroll to position [359, 0]
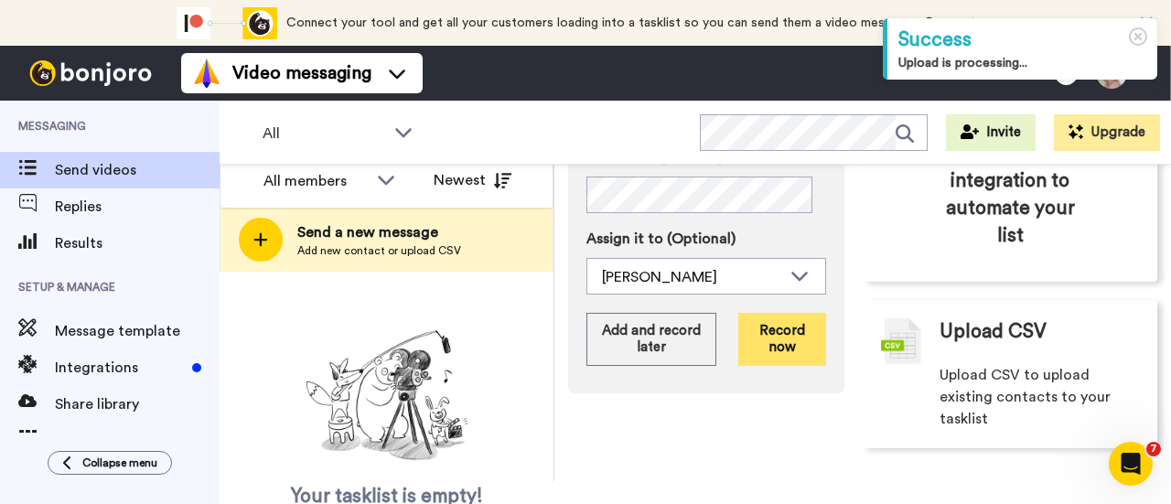
click at [769, 315] on button "Record now" at bounding box center [782, 339] width 88 height 53
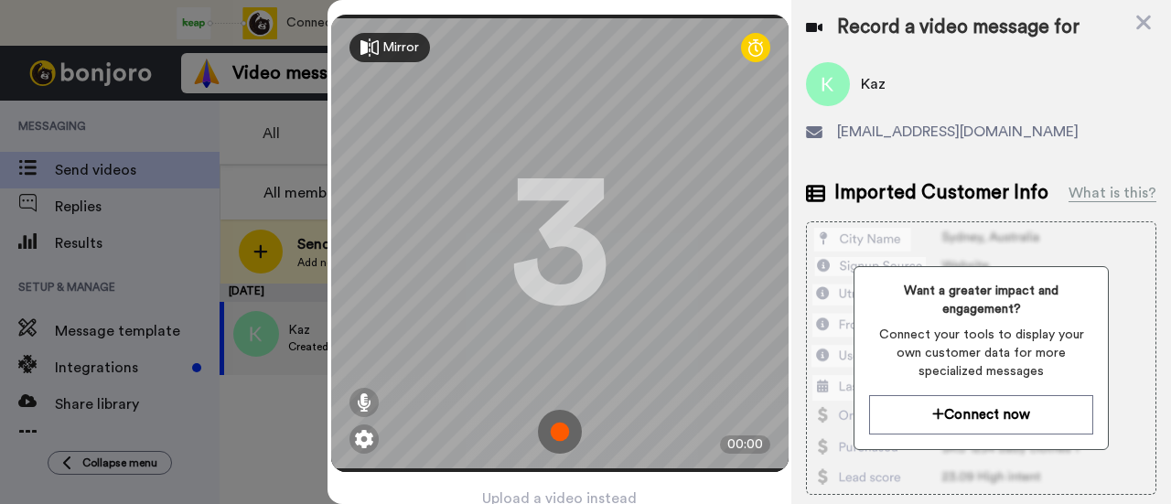
click at [553, 425] on img at bounding box center [560, 432] width 44 height 44
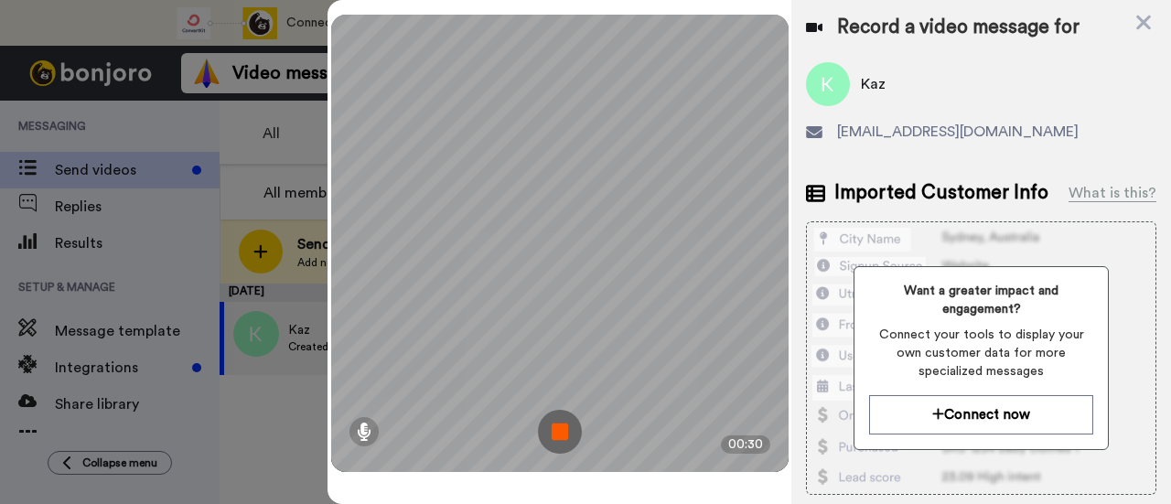
click at [566, 430] on img at bounding box center [560, 432] width 44 height 44
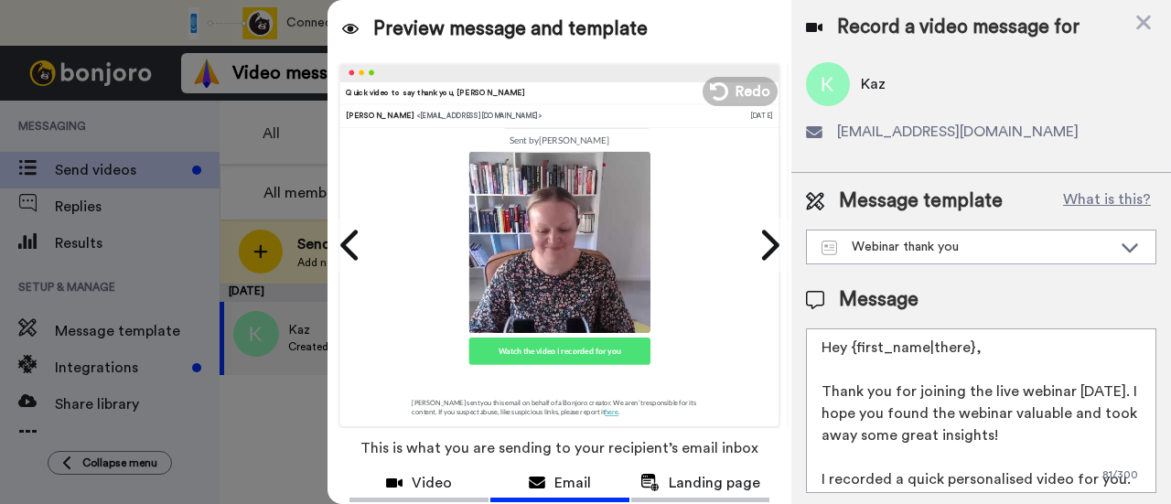
scroll to position [144, 0]
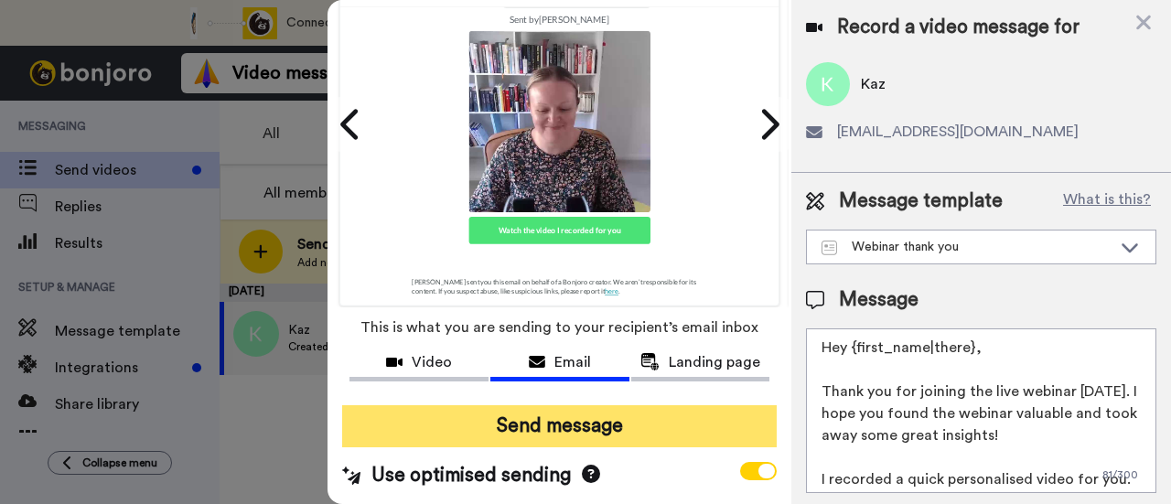
click at [549, 405] on button "Send message" at bounding box center [559, 426] width 435 height 42
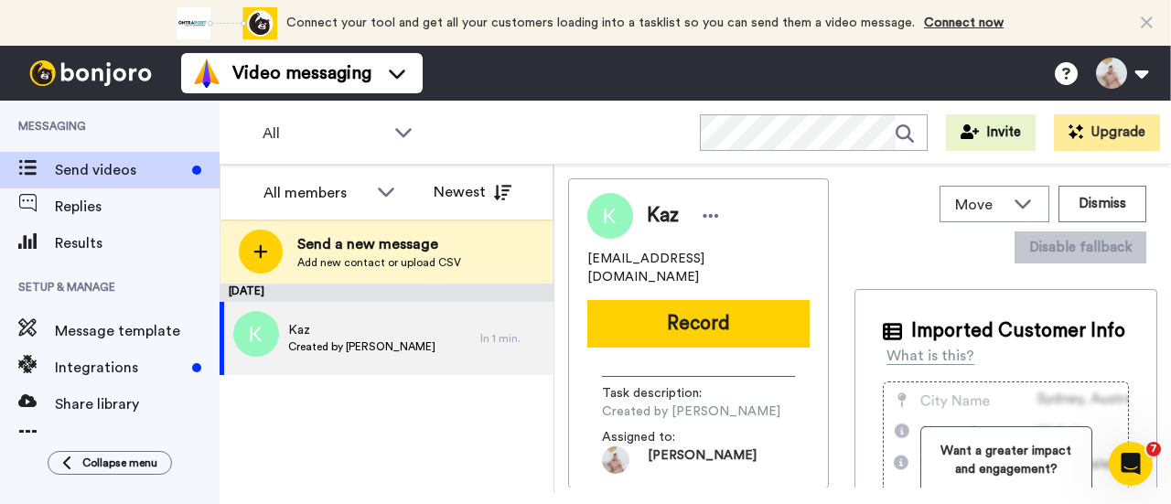
scroll to position [0, 0]
